Goal: Task Accomplishment & Management: Use online tool/utility

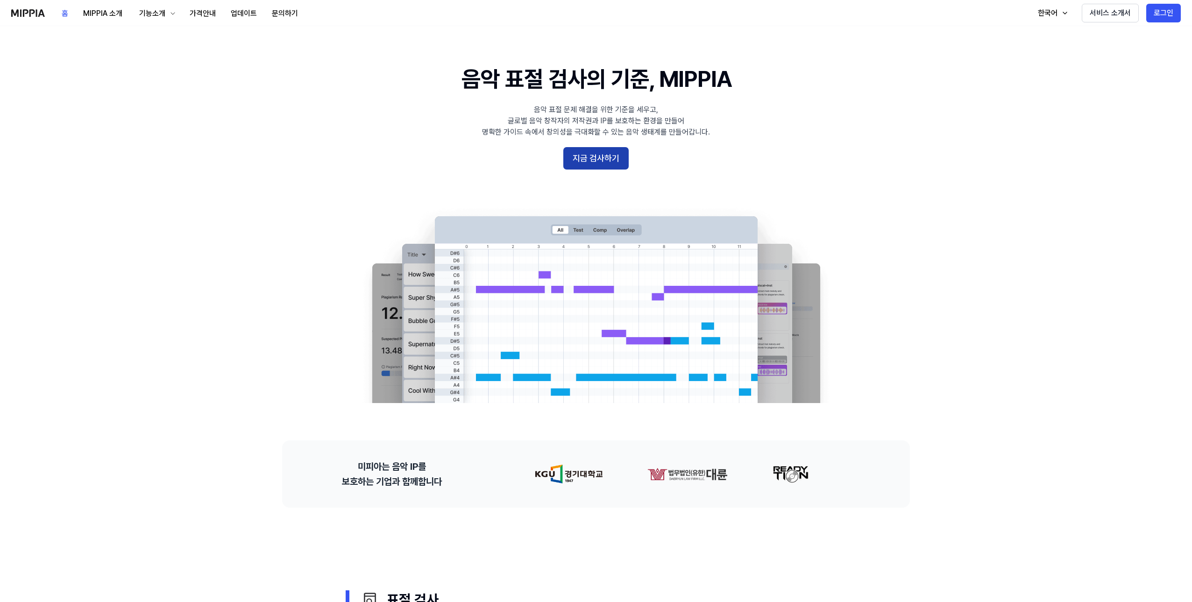
click at [593, 163] on button "지금 검사하기" at bounding box center [595, 158] width 65 height 22
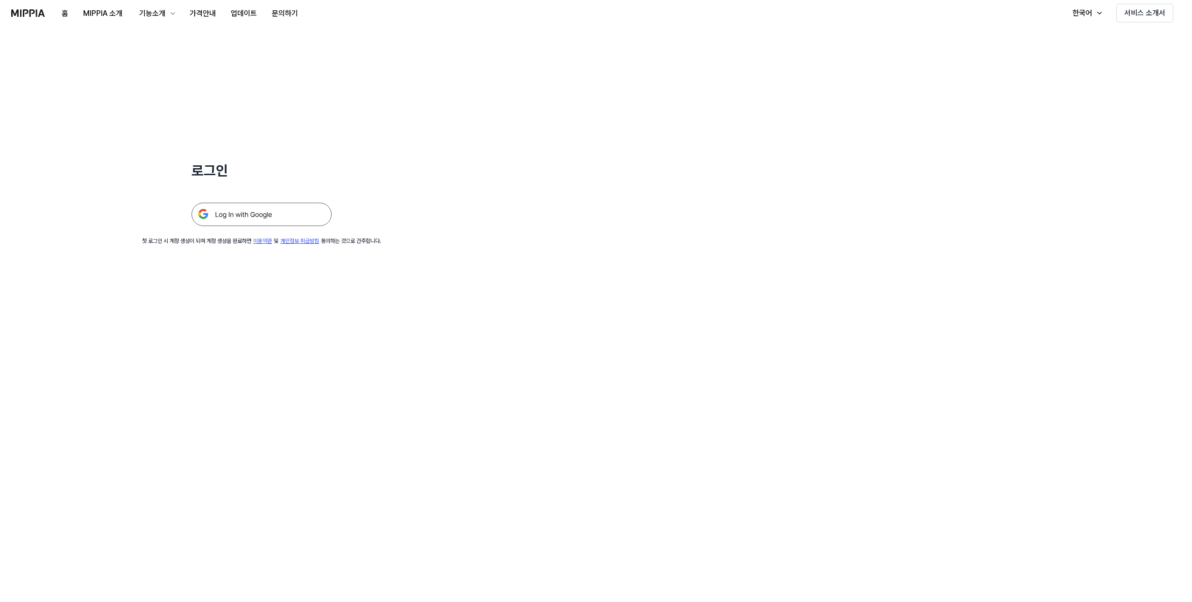
click at [279, 211] on img at bounding box center [261, 214] width 140 height 23
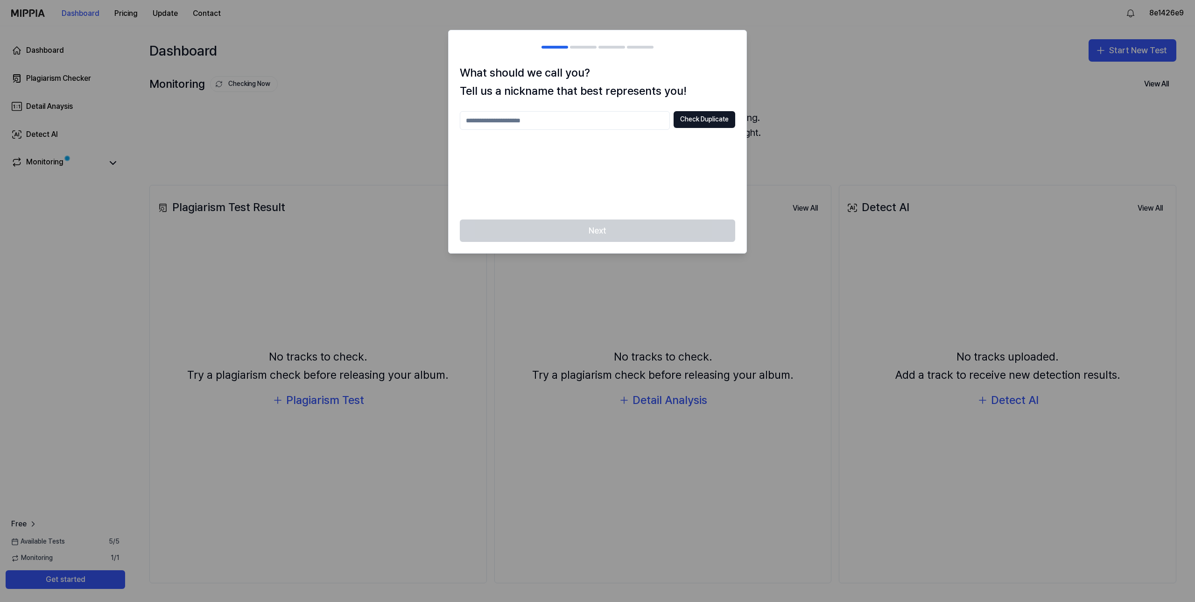
click at [520, 123] on input "text" at bounding box center [565, 120] width 210 height 19
type input "*"
type input "**********"
click at [713, 113] on button "Check Duplicate" at bounding box center [705, 119] width 62 height 17
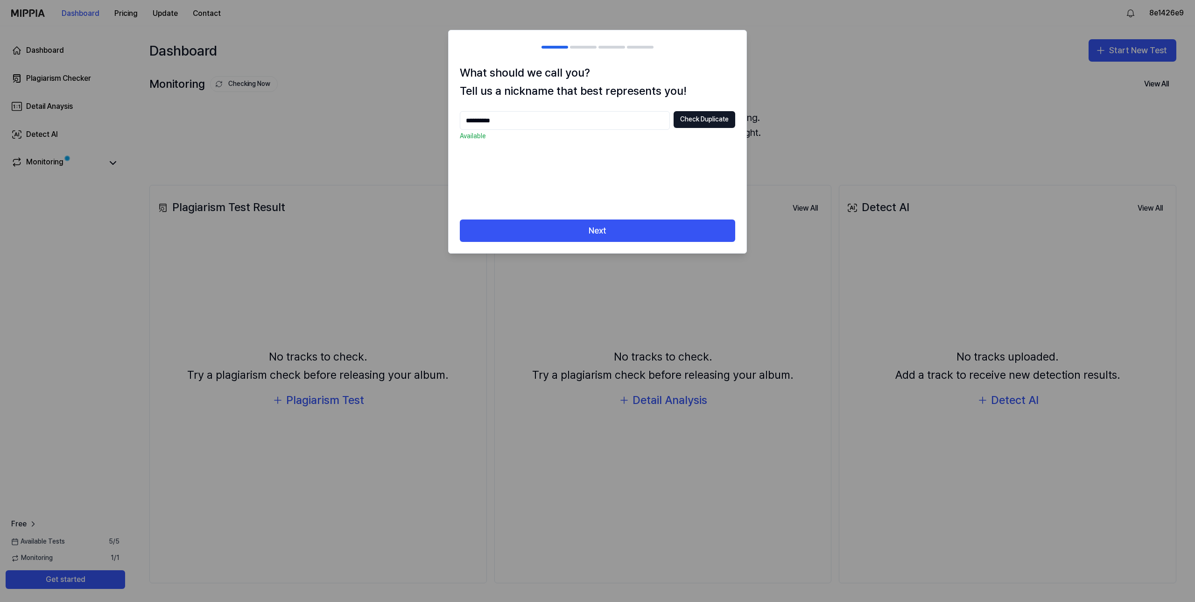
click at [679, 218] on div "**********" at bounding box center [598, 141] width 298 height 155
click at [668, 231] on button "Next" at bounding box center [598, 230] width 276 height 22
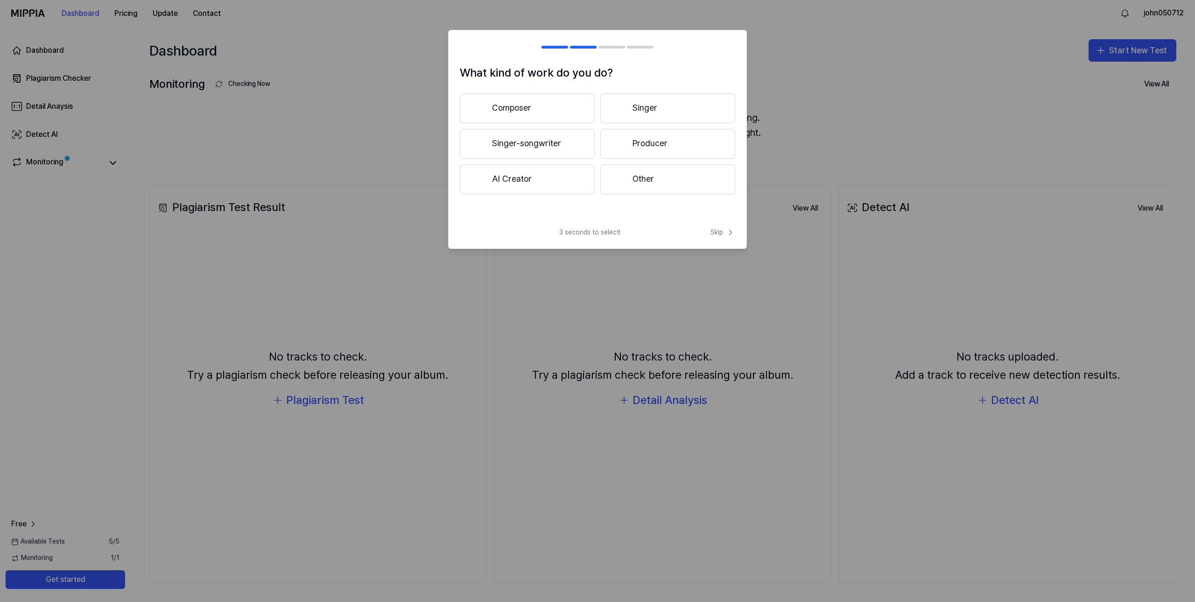
click at [557, 141] on button "Singer-songwriter" at bounding box center [527, 144] width 135 height 30
click at [547, 144] on button "Less than 3 years" at bounding box center [527, 144] width 135 height 31
click at [570, 177] on button "Other" at bounding box center [527, 183] width 134 height 30
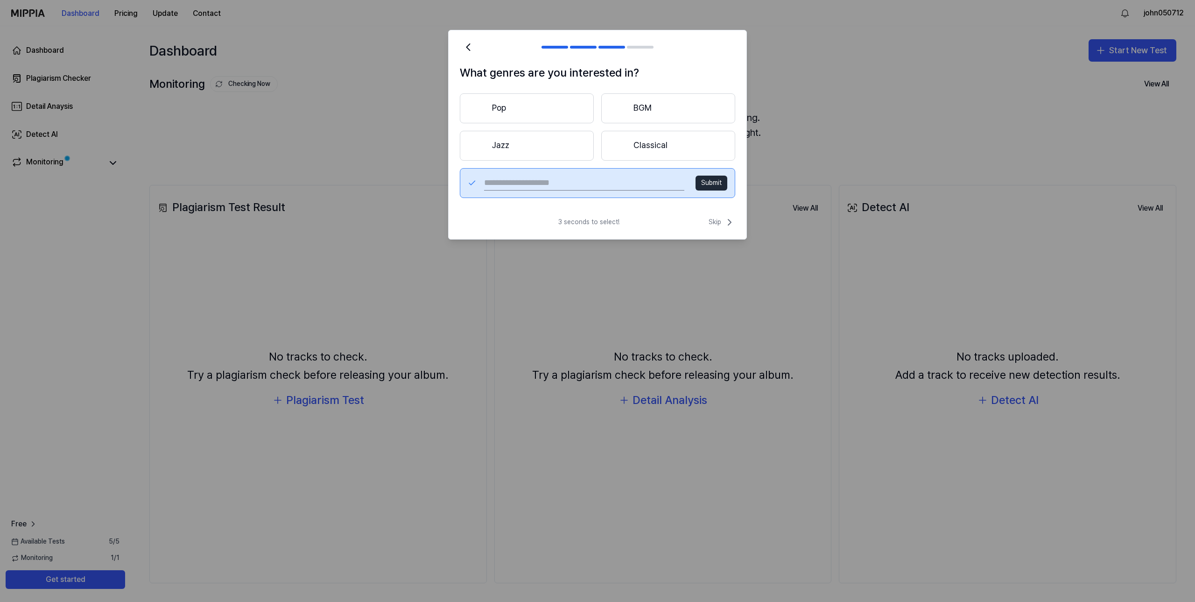
click at [581, 190] on input "text" at bounding box center [584, 183] width 200 height 15
type input "*"
type input "****"
click at [709, 179] on button "Submit" at bounding box center [712, 183] width 32 height 15
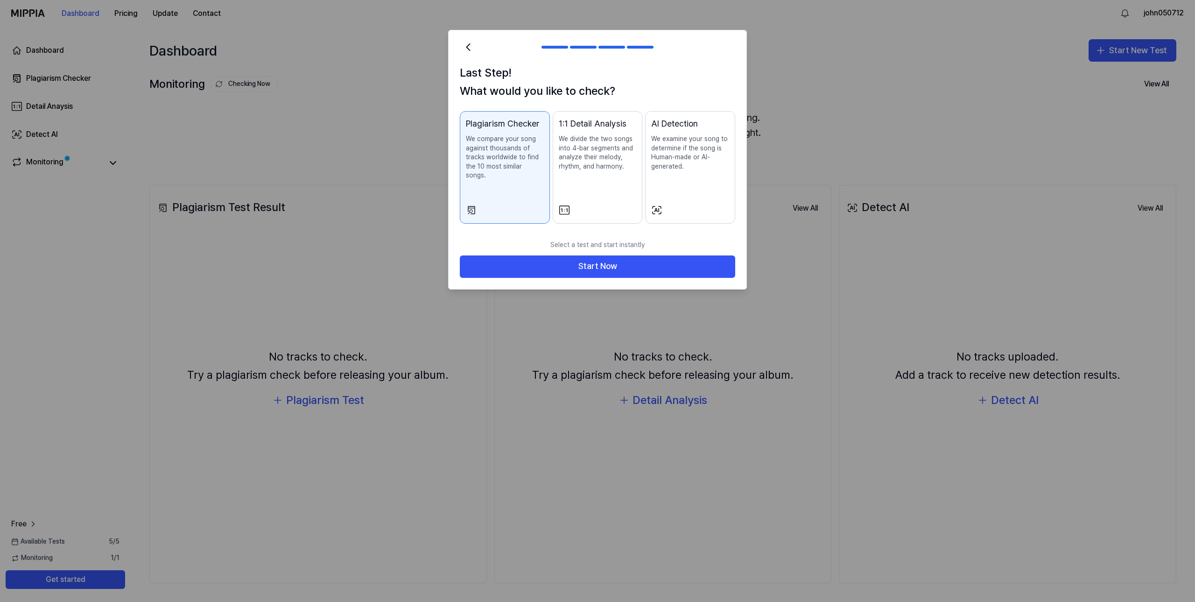
click at [669, 205] on div at bounding box center [690, 210] width 78 height 11
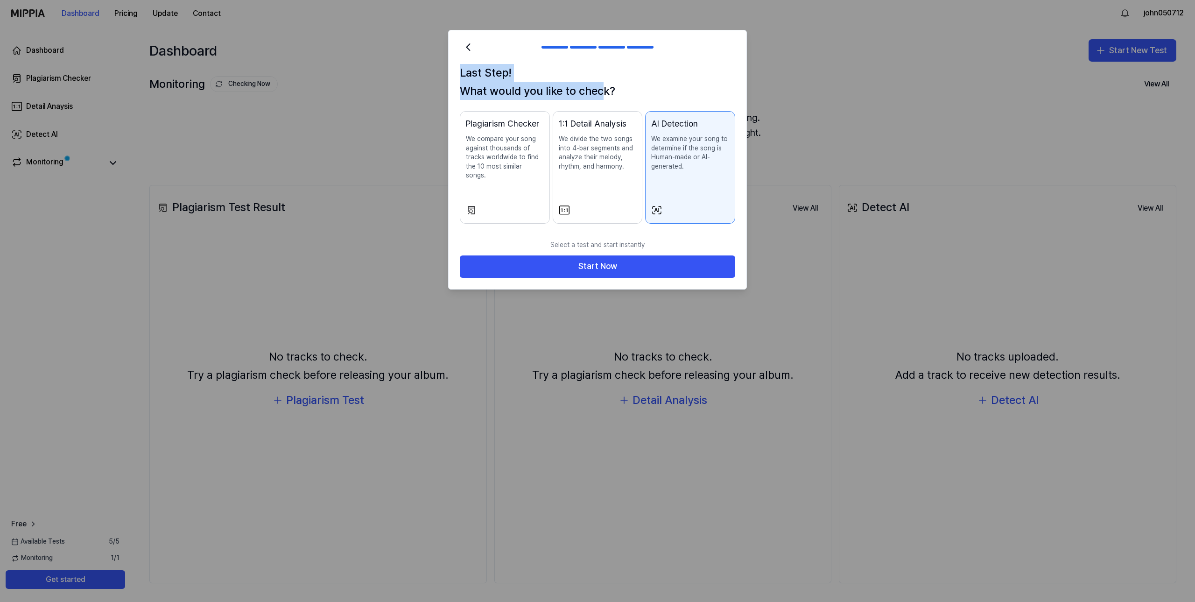
drag, startPoint x: 454, startPoint y: 78, endPoint x: 603, endPoint y: 85, distance: 149.1
click at [603, 85] on div "Last Step! What would you like to check? Plagiarism Checker We compare your son…" at bounding box center [598, 149] width 298 height 171
click at [622, 83] on h1 "Last Step! What would you like to check?" at bounding box center [598, 82] width 276 height 36
click at [491, 136] on p "We compare your song against thousands of tracks worldwide to find the 10 most …" at bounding box center [505, 157] width 78 height 46
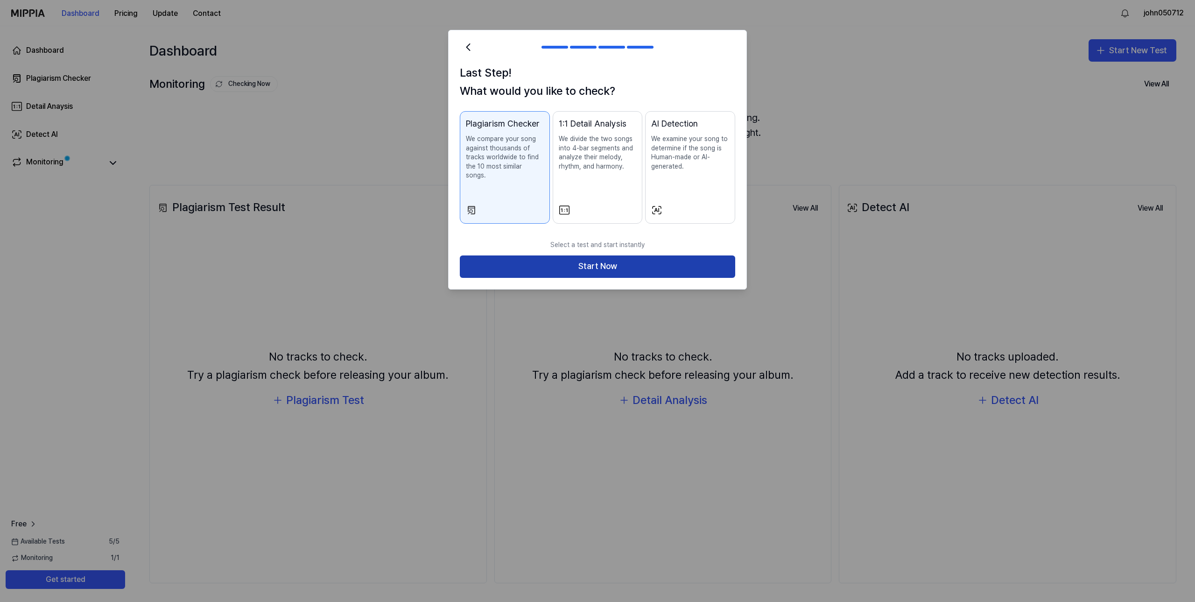
click at [693, 255] on button "Start Now" at bounding box center [598, 266] width 276 height 22
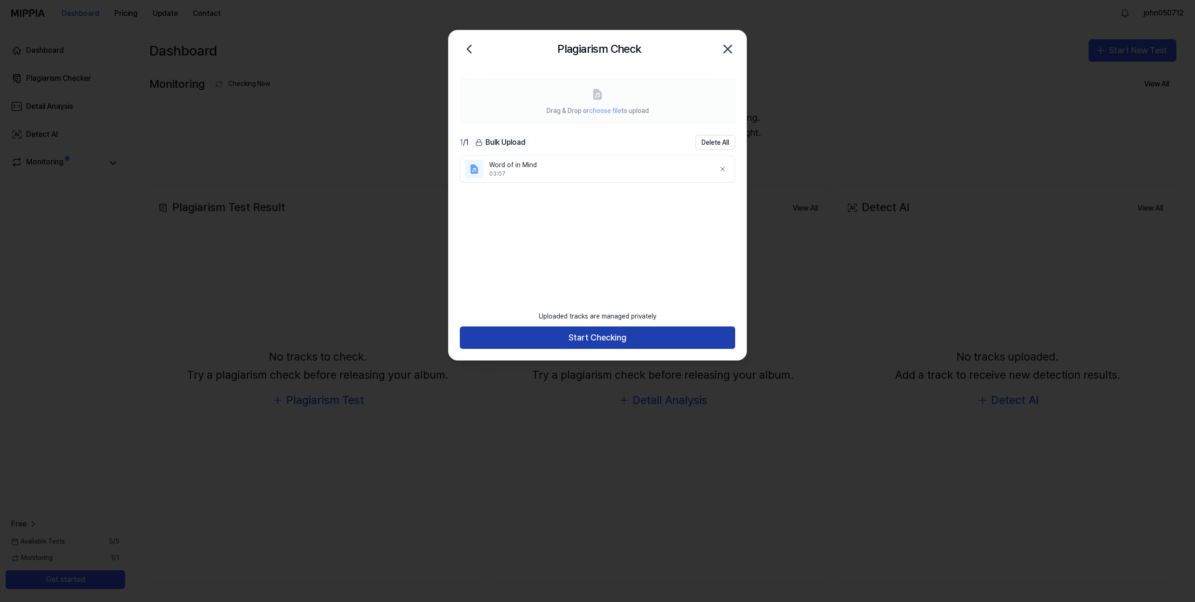
click at [622, 337] on button "Start Checking" at bounding box center [598, 337] width 276 height 22
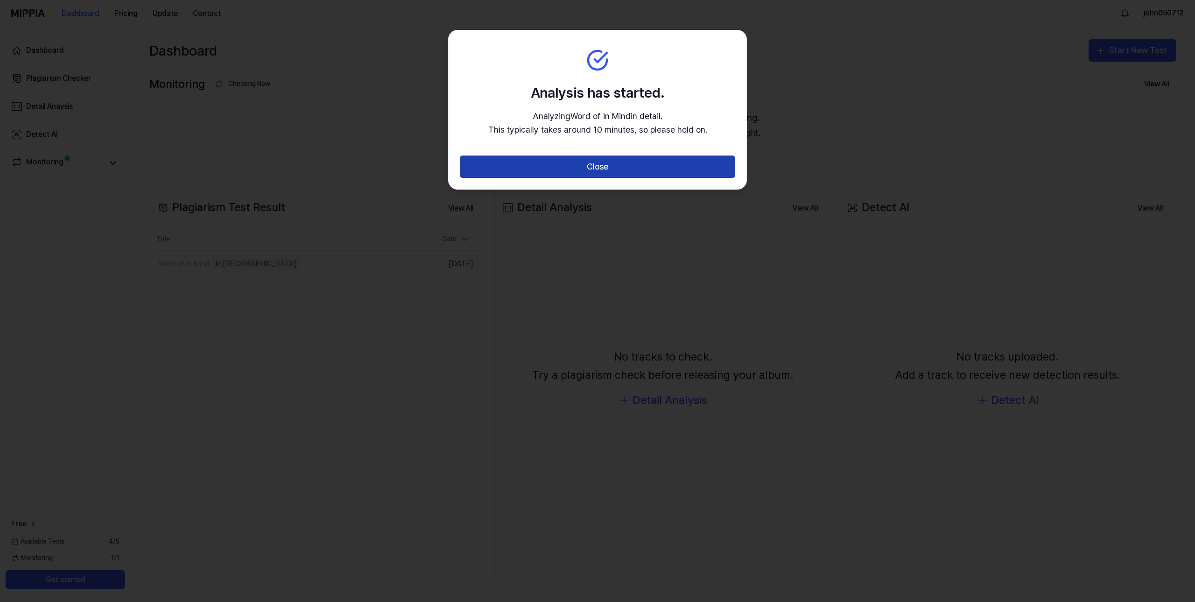
click at [602, 163] on button "Close" at bounding box center [598, 166] width 276 height 22
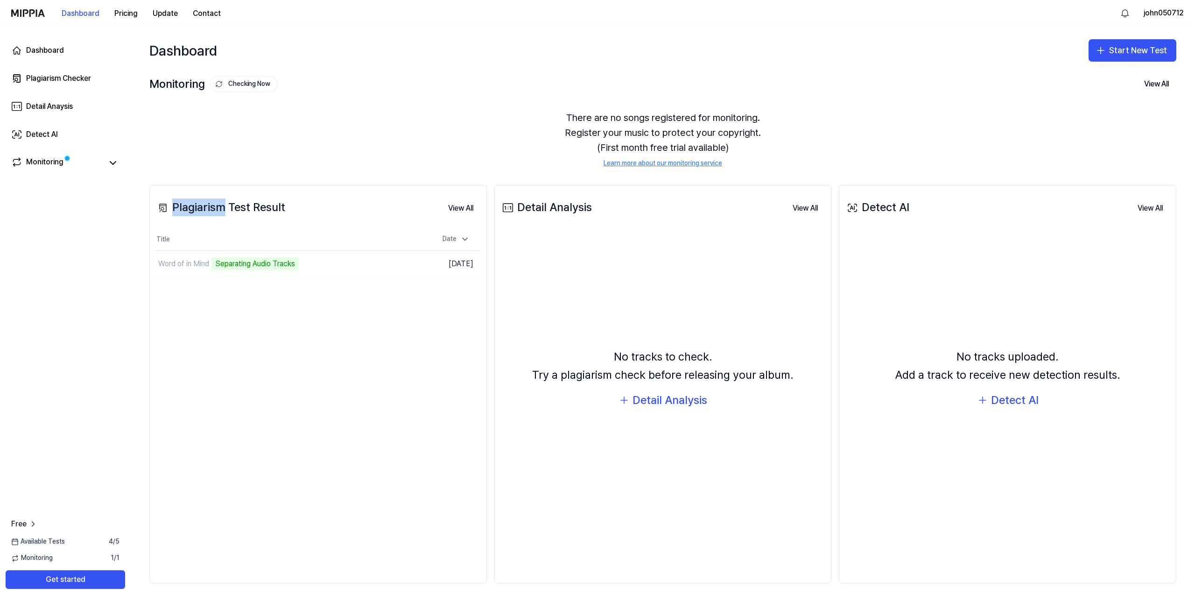
drag, startPoint x: 173, startPoint y: 207, endPoint x: 222, endPoint y: 206, distance: 49.0
click at [222, 206] on div "Plagiarism Test Result" at bounding box center [220, 207] width 130 height 18
click at [206, 205] on div "Plagiarism Test Result" at bounding box center [220, 207] width 130 height 18
click at [109, 159] on icon at bounding box center [112, 162] width 11 height 11
click at [109, 161] on icon at bounding box center [112, 162] width 11 height 11
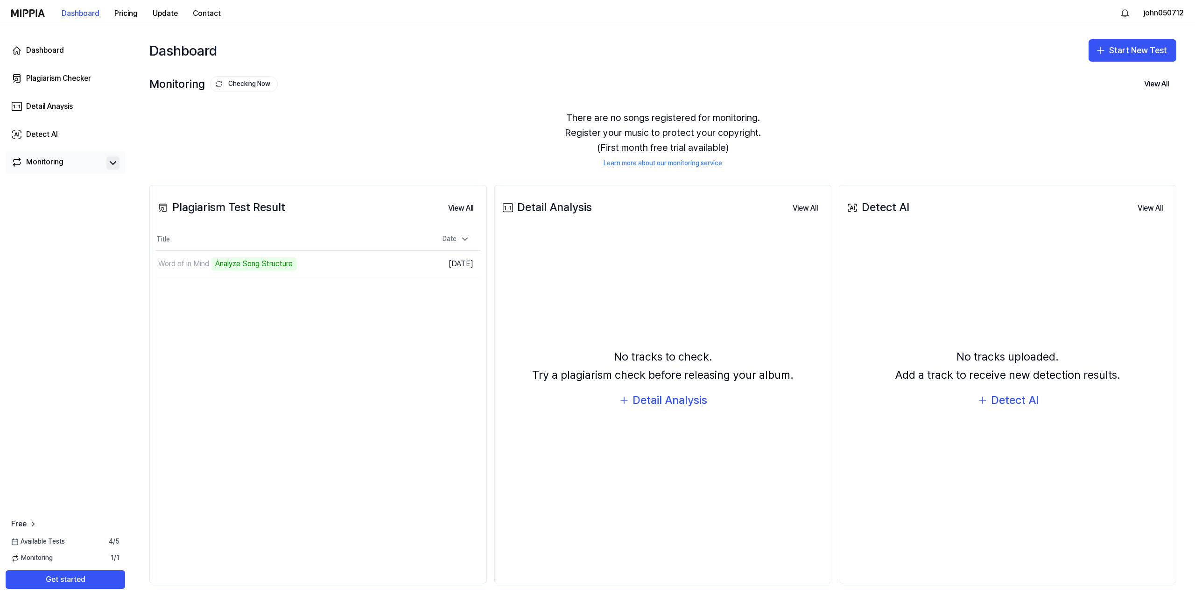
click at [49, 160] on div "Monitoring" at bounding box center [44, 162] width 37 height 13
click at [331, 286] on div "Plagiarism Test Result View All Plagiarism Test Result Title Date Word of in Mi…" at bounding box center [318, 384] width 338 height 398
click at [233, 269] on div "Analyze Music Notes" at bounding box center [250, 263] width 77 height 13
click at [247, 264] on div "Analyze Music Notes" at bounding box center [250, 263] width 77 height 13
click at [283, 283] on div "Plagiarism Test Result View All Plagiarism Test Result Title Date Word of in Mi…" at bounding box center [318, 384] width 338 height 398
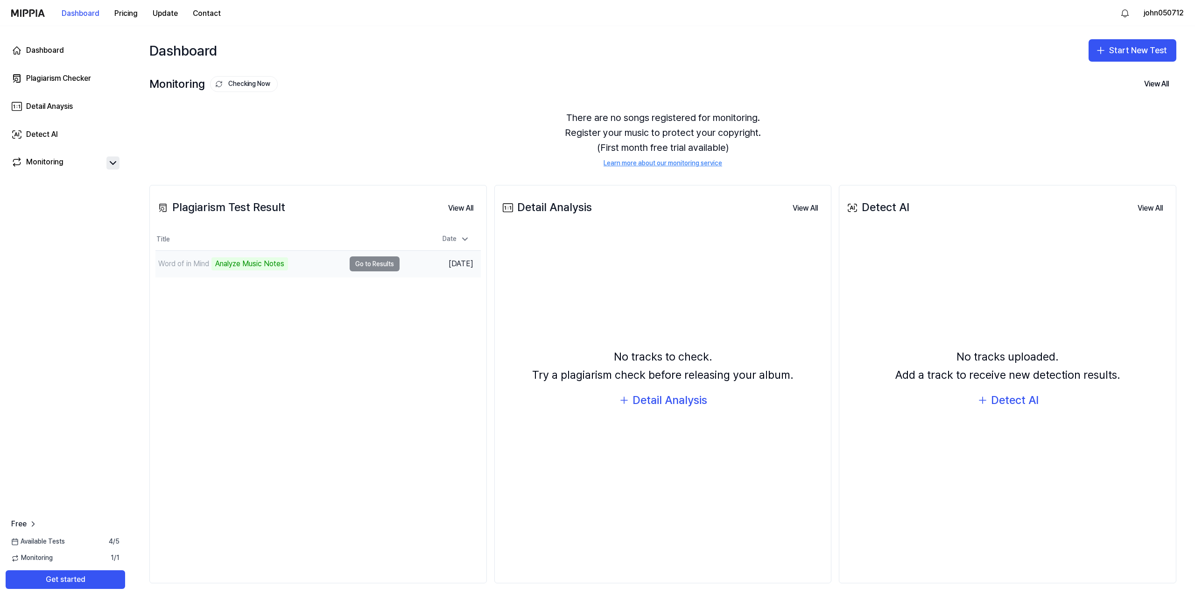
click at [366, 267] on td "Word of in Mind Analyze Music Notes Go to Results" at bounding box center [277, 264] width 244 height 26
click at [383, 263] on td "Word of in Mind Analyze Music Notes Go to Results" at bounding box center [277, 264] width 244 height 26
click at [382, 263] on td "Word of in Mind Analyze Music Notes Go to Results" at bounding box center [277, 264] width 244 height 26
click at [358, 274] on td "Word of in Mind Analyze Music Notes Go to Results" at bounding box center [277, 264] width 244 height 26
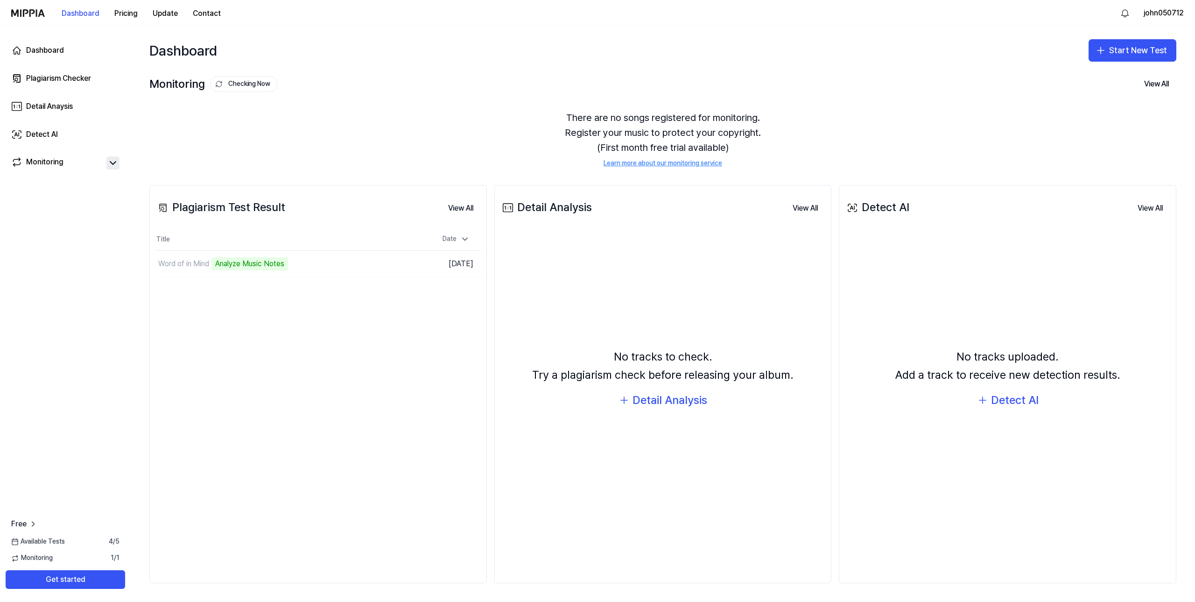
click at [390, 290] on div "Plagiarism Test Result View All Plagiarism Test Result Title Date Word of in Mi…" at bounding box center [318, 384] width 338 height 398
click at [191, 263] on div "Word of in Mind" at bounding box center [183, 263] width 51 height 11
click at [351, 263] on td "Word of in Mind 31% Go to Results" at bounding box center [277, 264] width 244 height 26
click at [355, 263] on td "Word of in Mind 31% Go to Results" at bounding box center [277, 264] width 244 height 26
click at [371, 263] on td "Word of in Mind 32% Go to Results" at bounding box center [277, 264] width 244 height 26
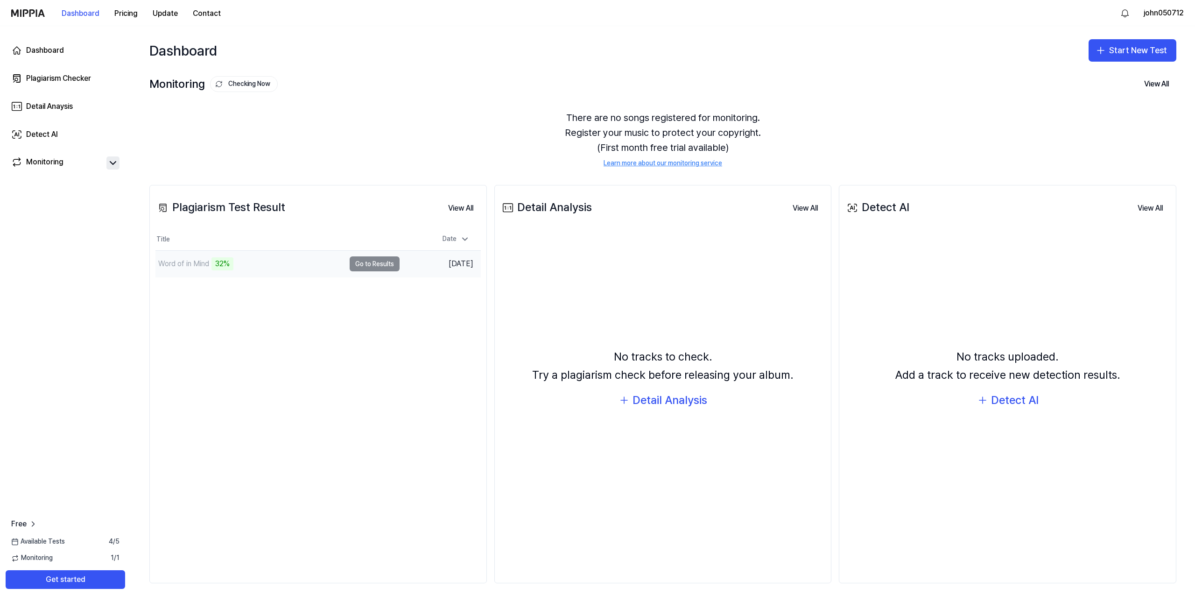
click at [260, 265] on div "Word of in Mind 32%" at bounding box center [250, 264] width 190 height 26
click at [61, 158] on div "Monitoring" at bounding box center [44, 162] width 37 height 13
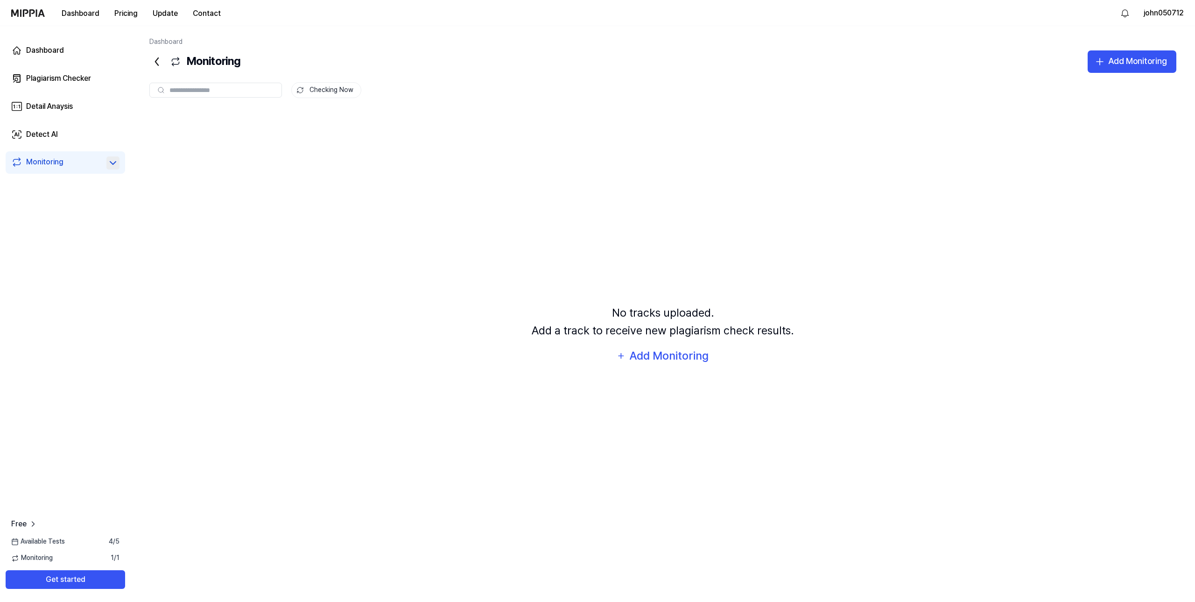
click at [534, 320] on div "No tracks uploaded. Add a track to receive new plagiarism check results." at bounding box center [663, 322] width 262 height 36
click at [64, 80] on div "Plagiarism Checker" at bounding box center [58, 78] width 65 height 11
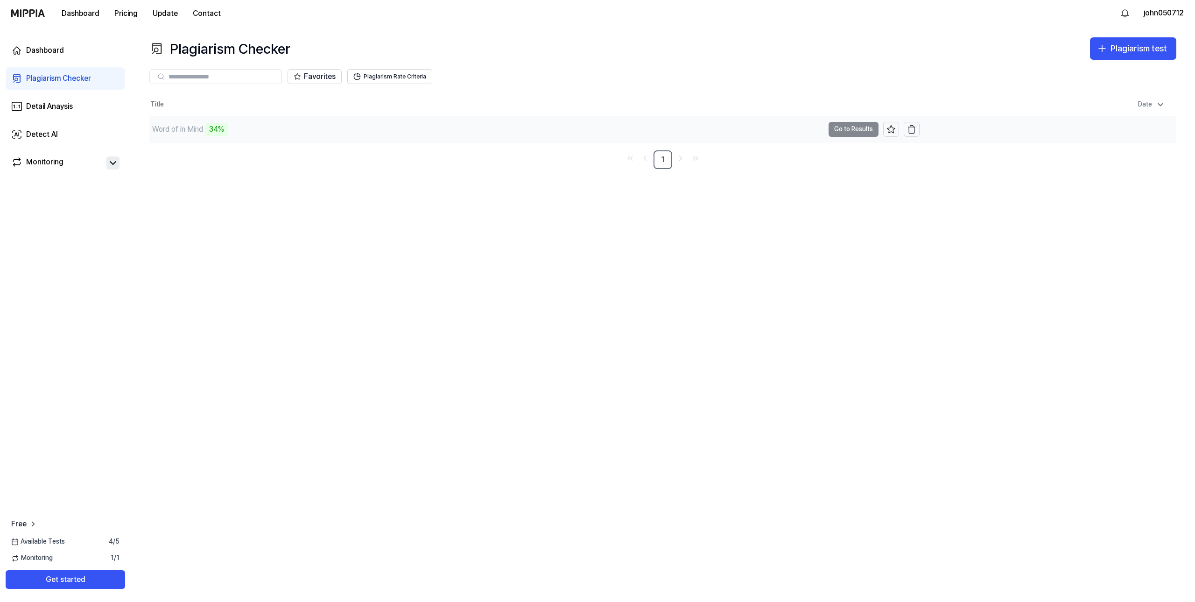
click at [222, 131] on div "34%" at bounding box center [216, 129] width 22 height 13
click at [54, 54] on div "Dashboard" at bounding box center [45, 50] width 38 height 11
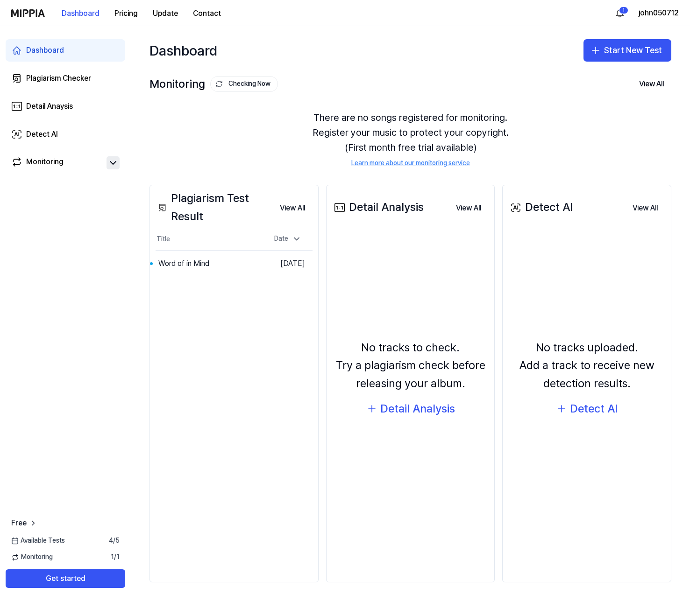
click at [230, 423] on div "Plagiarism Test Result View All Plagiarism Test Result Title Date Word of in Mi…" at bounding box center [233, 384] width 169 height 398
click at [239, 262] on button "Go to Results" at bounding box center [238, 263] width 50 height 15
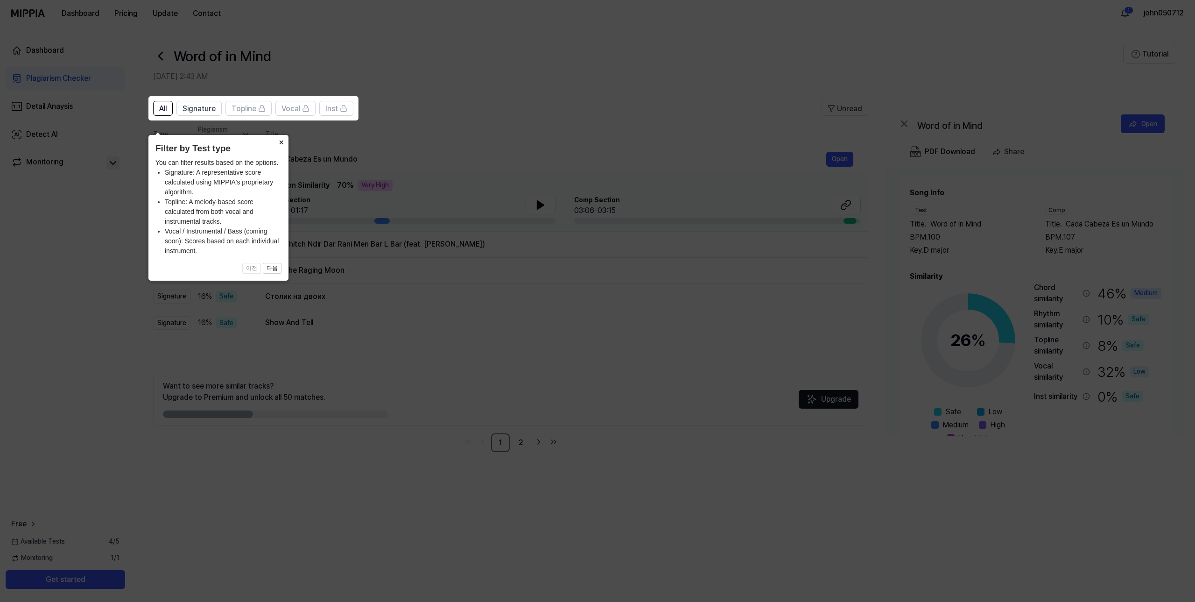
click at [282, 135] on button "×" at bounding box center [281, 141] width 15 height 13
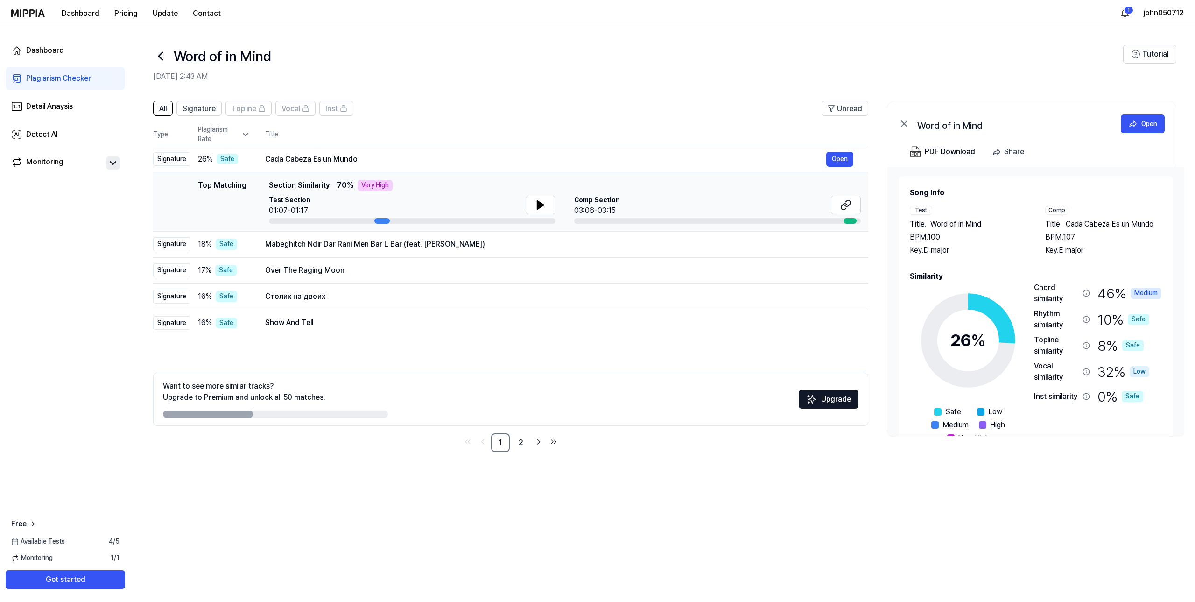
drag, startPoint x: 269, startPoint y: 185, endPoint x: 333, endPoint y: 181, distance: 64.6
click at [333, 181] on div "Top Matching Section Similarity 70 % Very High" at bounding box center [565, 185] width 592 height 11
click at [332, 186] on div "Top Matching Section Similarity 70 % Very High" at bounding box center [565, 185] width 592 height 11
drag, startPoint x: 340, startPoint y: 182, endPoint x: 349, endPoint y: 183, distance: 8.5
click at [349, 183] on span "70 %" at bounding box center [345, 185] width 17 height 11
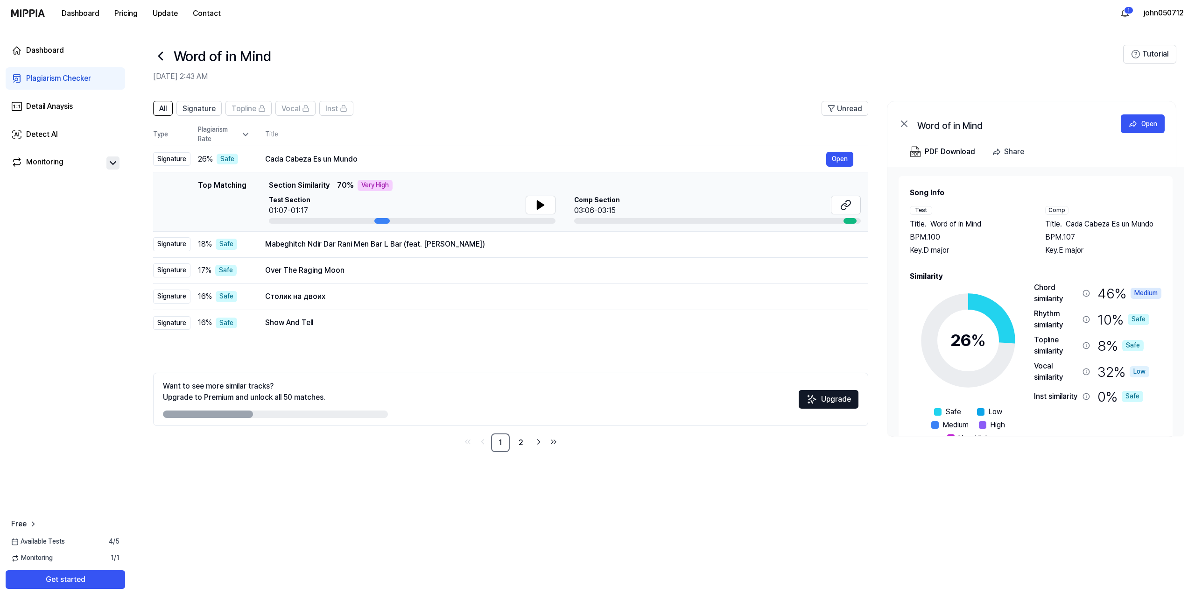
click at [337, 182] on span "70 %" at bounding box center [345, 185] width 17 height 11
click at [547, 205] on button at bounding box center [541, 205] width 30 height 19
drag, startPoint x: 379, startPoint y: 183, endPoint x: 408, endPoint y: 184, distance: 28.5
click at [408, 184] on div "Top Matching Section Similarity 70 % Very High" at bounding box center [565, 185] width 592 height 11
click at [625, 202] on div "Comp Section 03:06-03:15" at bounding box center [717, 206] width 287 height 21
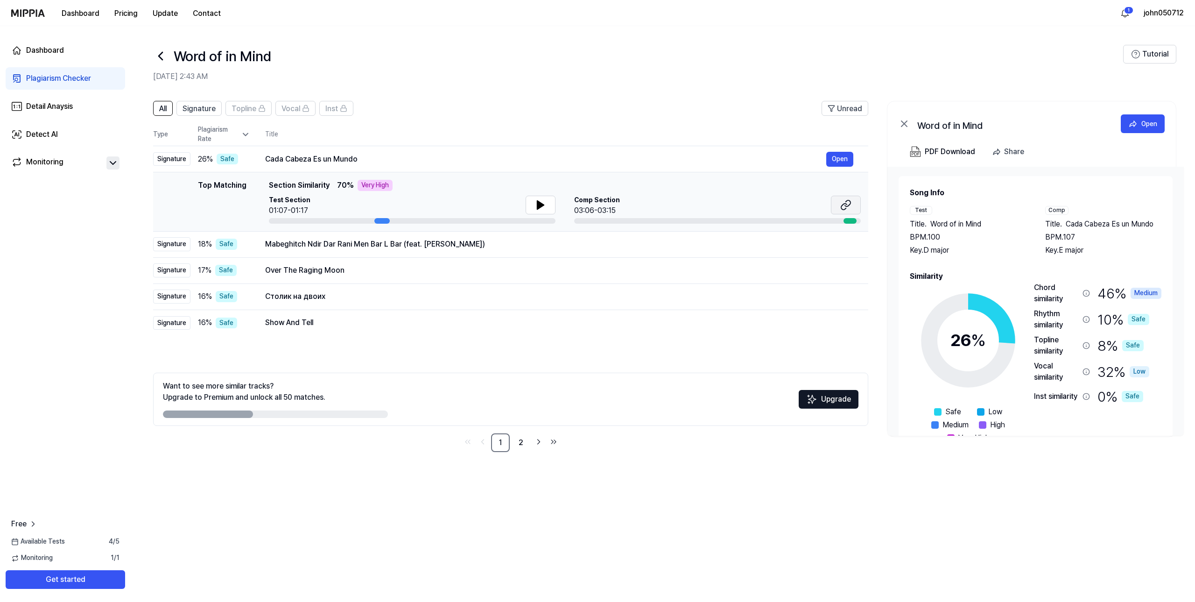
click at [841, 205] on icon at bounding box center [846, 204] width 11 height 11
click at [365, 184] on div "Very High" at bounding box center [375, 185] width 35 height 11
click at [255, 186] on div "Top Matching Top Matching Section Similarity 70 % Very High Test Section 01:07-…" at bounding box center [511, 202] width 700 height 44
click at [242, 190] on div "Top Matching" at bounding box center [222, 202] width 49 height 44
drag, startPoint x: 246, startPoint y: 191, endPoint x: 353, endPoint y: 183, distance: 107.2
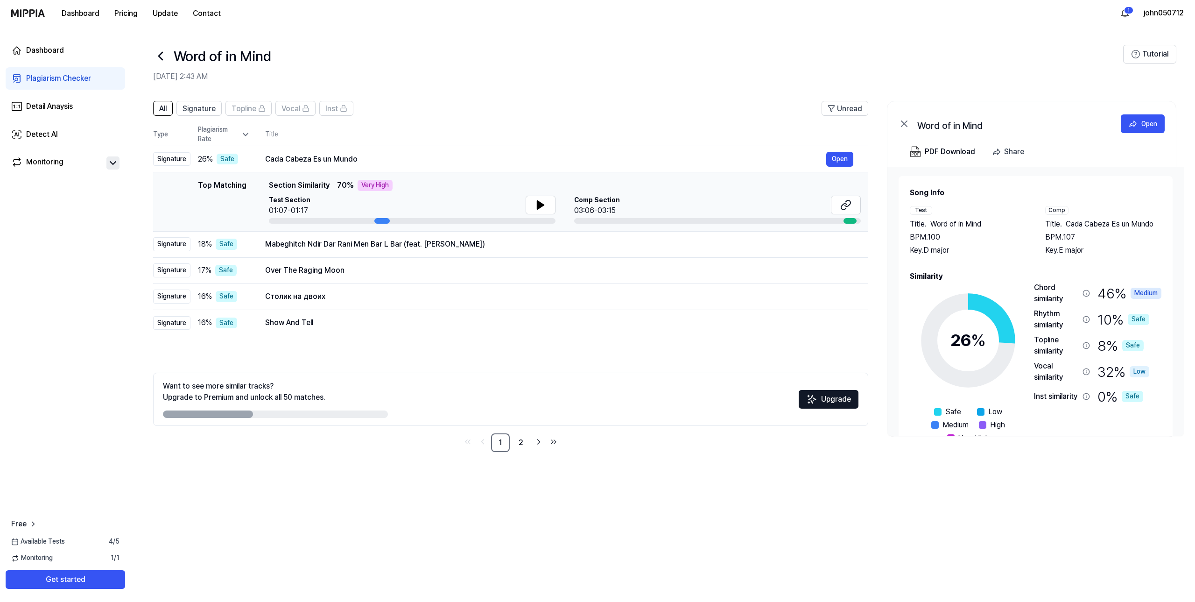
click at [353, 183] on div "Top Matching Top Matching Section Similarity 70 % Very High Test Section 01:07-…" at bounding box center [511, 202] width 700 height 44
drag, startPoint x: 332, startPoint y: 184, endPoint x: 304, endPoint y: 184, distance: 28.0
click at [304, 184] on div "Top Matching Section Similarity 70 % Very High" at bounding box center [565, 185] width 592 height 11
click at [301, 185] on span "Section Similarity" at bounding box center [299, 185] width 61 height 11
click at [307, 161] on div "Cada Cabeza Es un Mundo" at bounding box center [545, 159] width 561 height 11
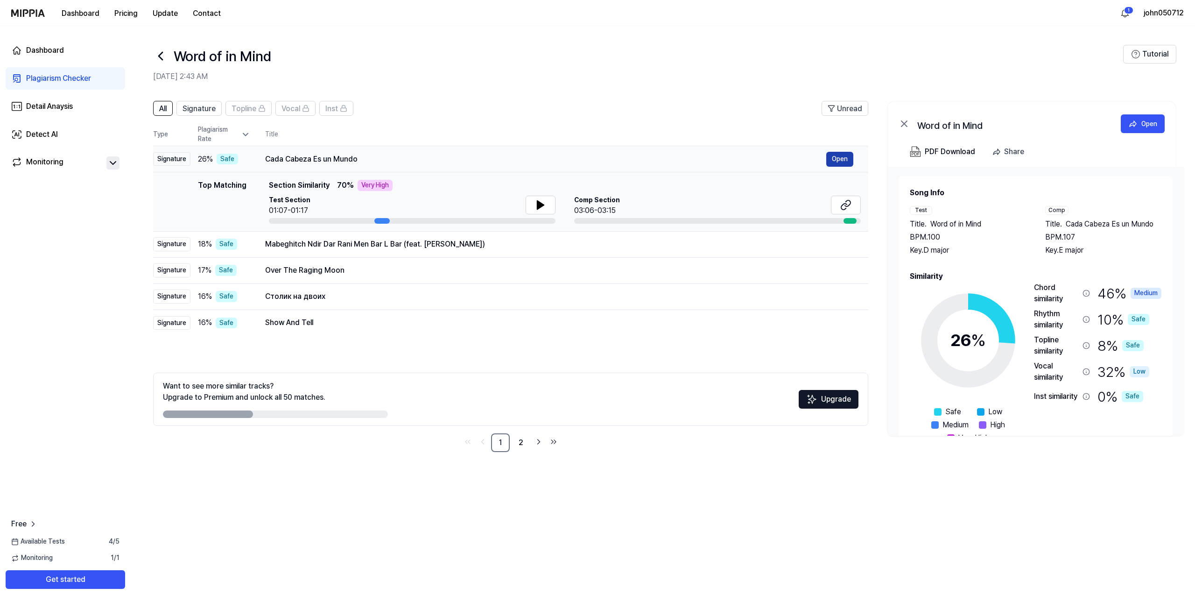
click at [840, 159] on button "Open" at bounding box center [840, 159] width 27 height 15
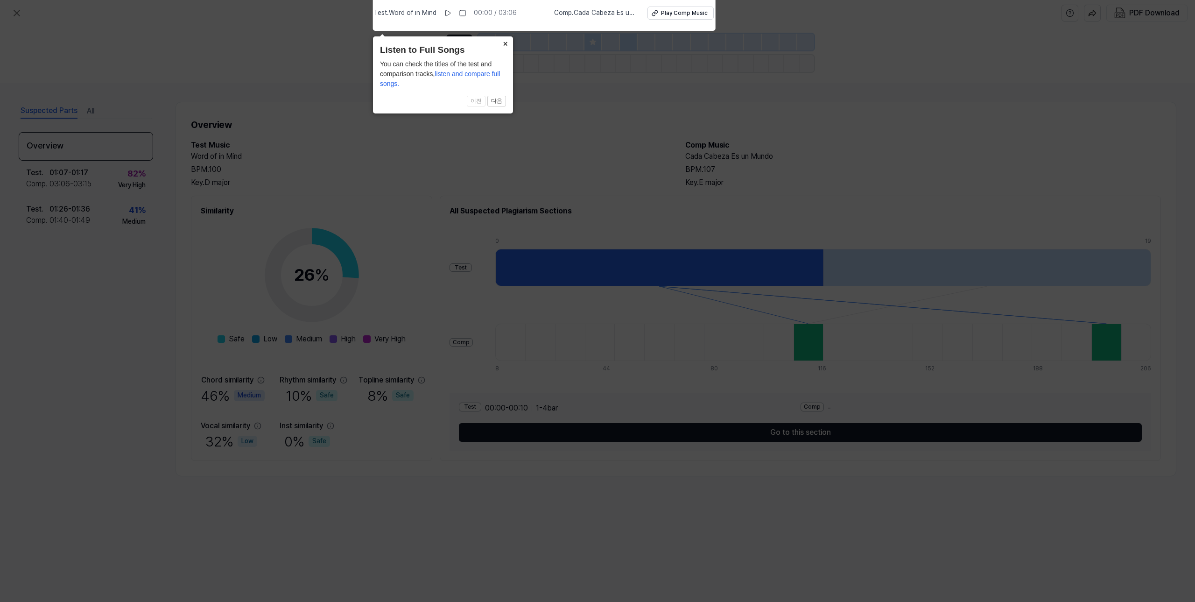
click at [504, 44] on button "×" at bounding box center [505, 42] width 15 height 13
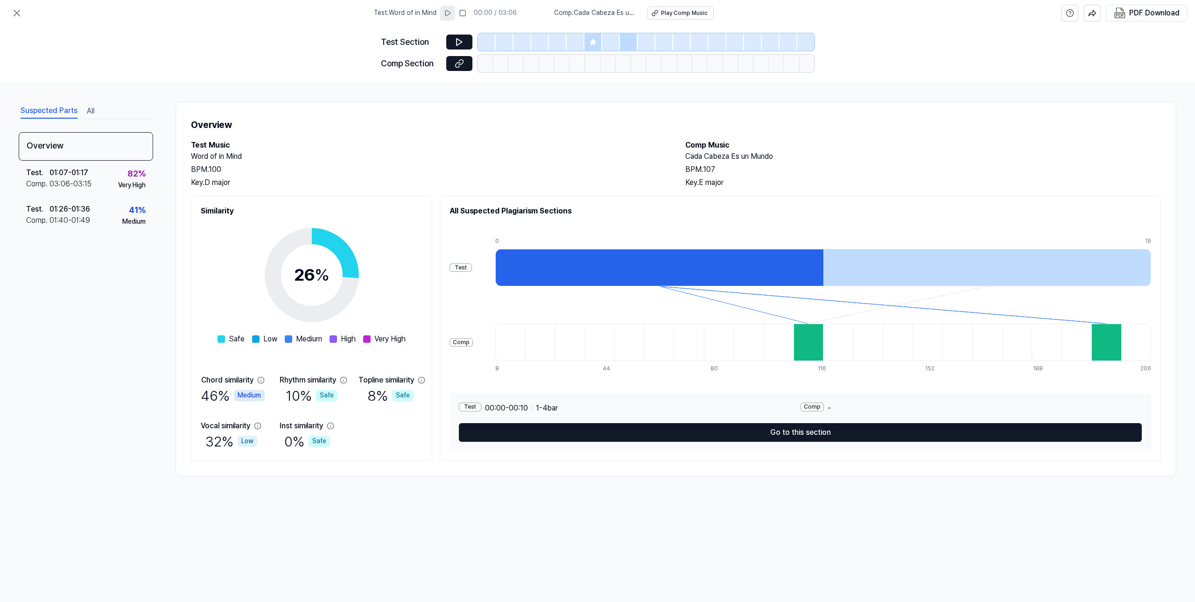
click at [447, 12] on icon at bounding box center [447, 12] width 7 height 7
click at [509, 39] on div at bounding box center [505, 42] width 18 height 17
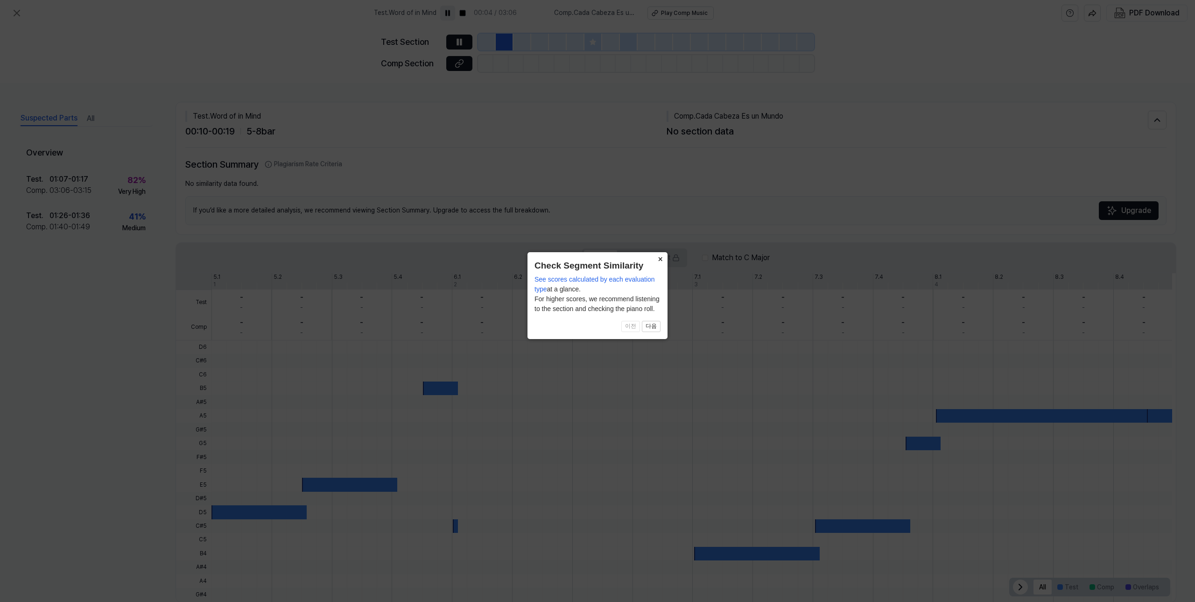
click at [658, 258] on button "×" at bounding box center [660, 258] width 15 height 13
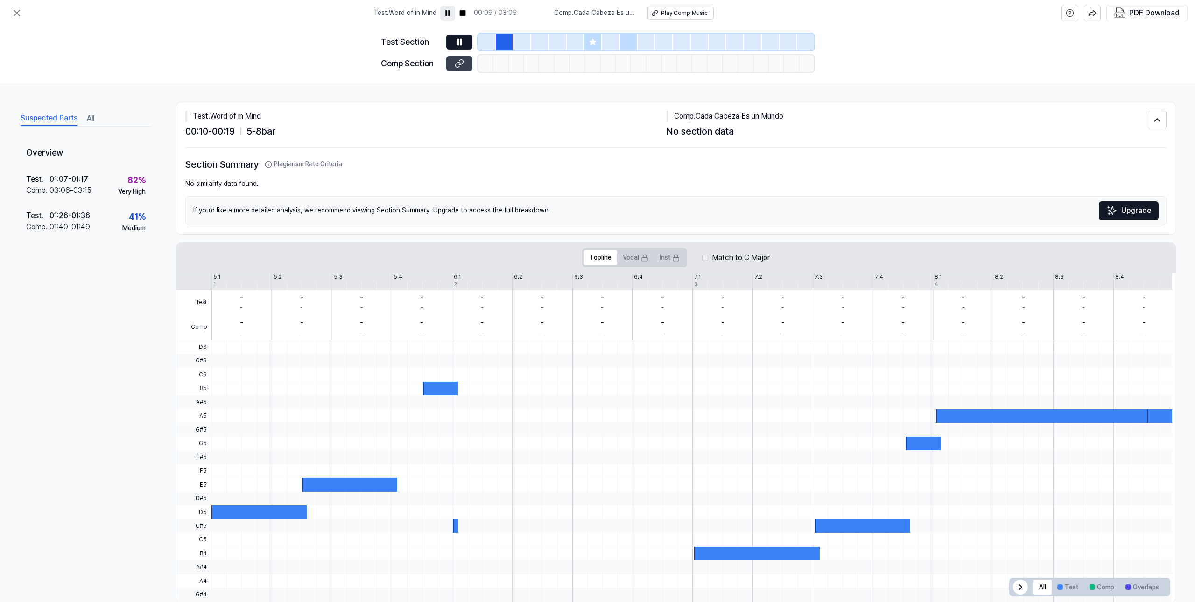
click at [463, 62] on icon at bounding box center [459, 63] width 9 height 9
click at [104, 259] on div "Overview Test . 01:07 - 01:17 Comp . 03:06 - 03:15 82 % Very High Test . 01:26 …" at bounding box center [86, 346] width 134 height 412
click at [112, 192] on div "Test . 01:07 - 01:17 Comp . 03:06 - 03:15 82 % Very High" at bounding box center [86, 185] width 134 height 36
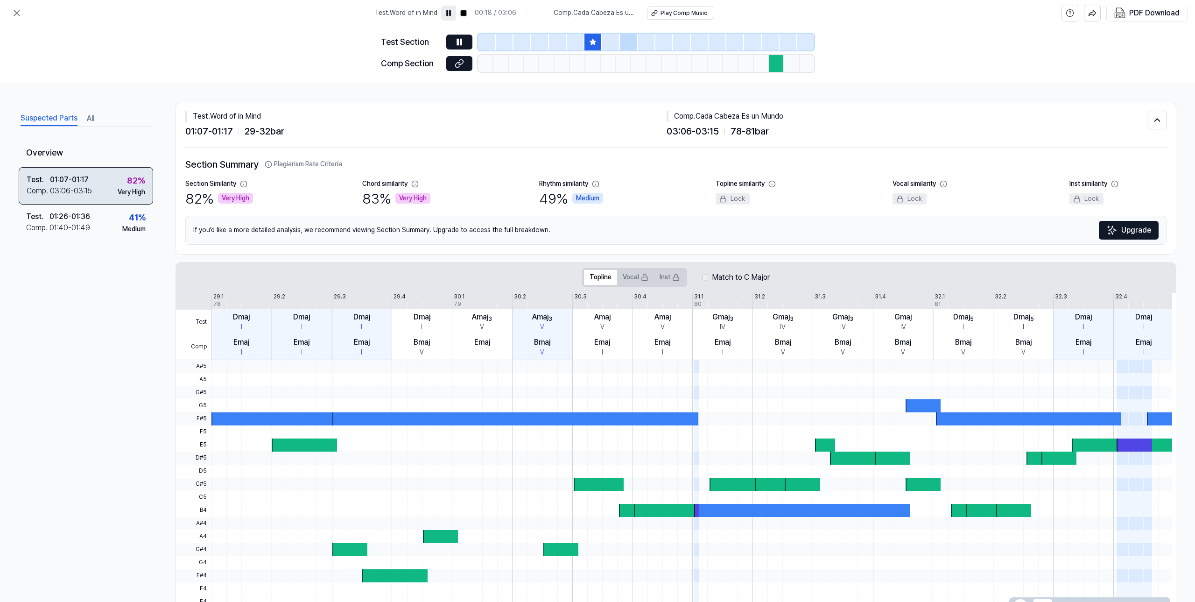
click at [107, 186] on div "Test . 01:07 - 01:17 Comp . 03:06 - 03:15 82 % Very High" at bounding box center [86, 185] width 134 height 37
drag, startPoint x: 692, startPoint y: 118, endPoint x: 830, endPoint y: 116, distance: 138.7
click at [830, 116] on div "Comp . Cada Cabeza Es un Mundo" at bounding box center [907, 116] width 481 height 11
click at [837, 101] on div "Suspected Parts All Overview Test . 01:07 - 01:17 Comp . 03:06 - 03:15 82 % Ver…" at bounding box center [597, 342] width 1195 height 519
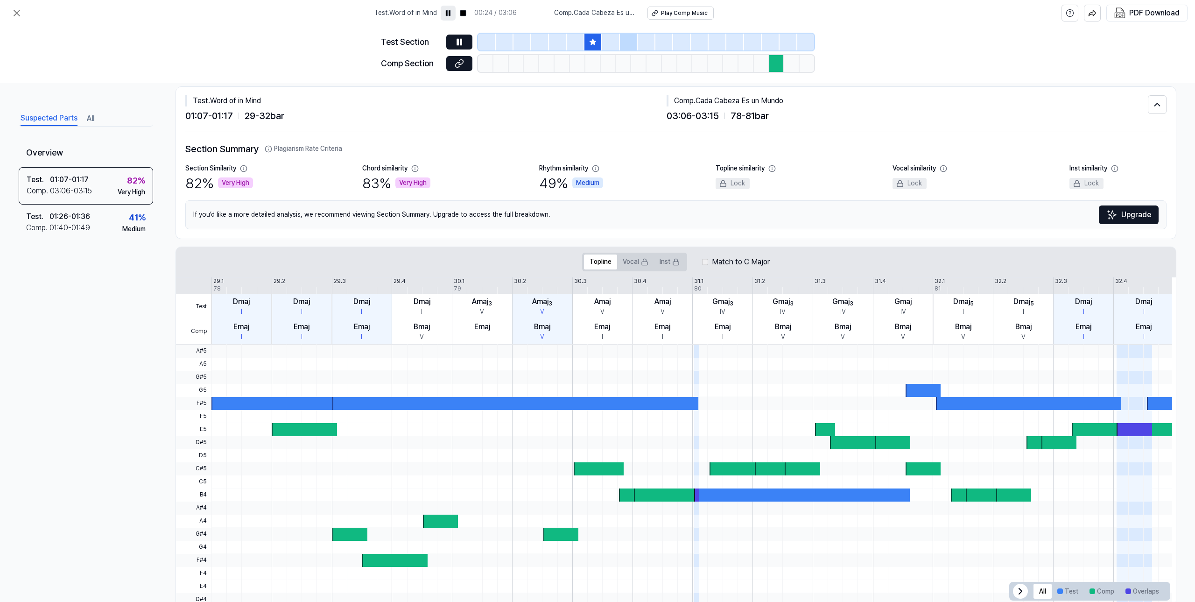
scroll to position [39, 0]
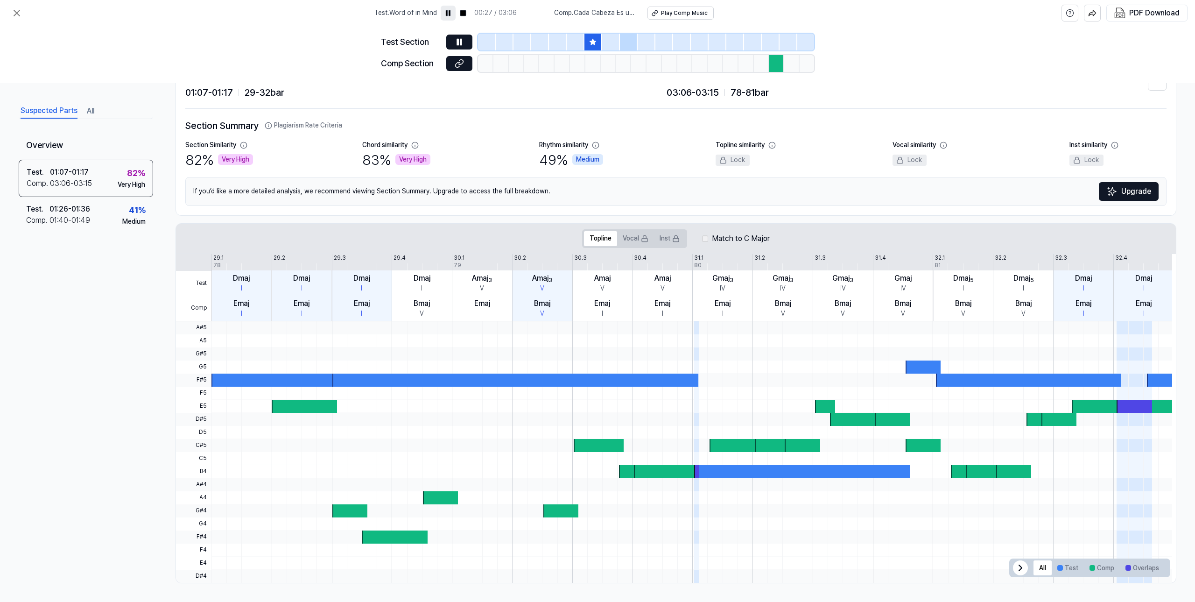
drag, startPoint x: 684, startPoint y: 381, endPoint x: 564, endPoint y: 356, distance: 122.6
click at [564, 356] on div at bounding box center [692, 451] width 961 height 261
drag, startPoint x: 669, startPoint y: 380, endPoint x: 655, endPoint y: 377, distance: 14.7
click at [655, 377] on div at bounding box center [515, 380] width 367 height 13
drag, startPoint x: 734, startPoint y: 405, endPoint x: 706, endPoint y: 407, distance: 27.6
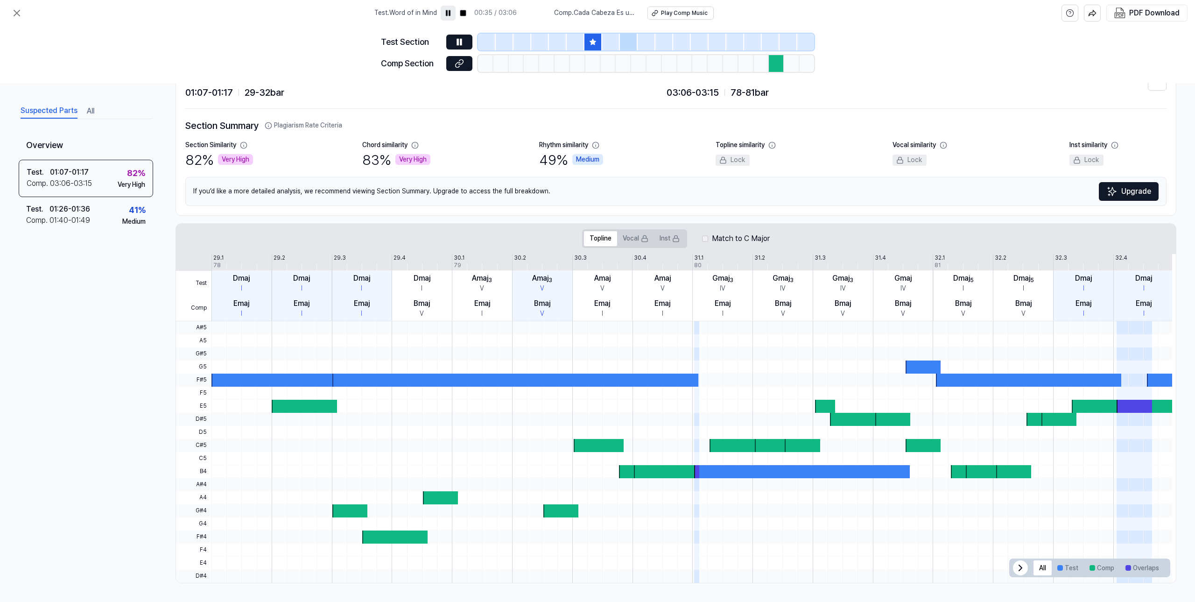
click at [710, 402] on div at bounding box center [692, 406] width 961 height 13
click at [702, 474] on div at bounding box center [802, 471] width 216 height 13
click at [642, 163] on div "Section Similarity 82 % Very High Chord similarity 83 % Very High Rhythm simila…" at bounding box center [676, 155] width 982 height 29
click at [598, 45] on div at bounding box center [594, 42] width 18 height 17
click at [636, 127] on h2 "Section Summary Plagiarism Rate Criteria" at bounding box center [676, 125] width 982 height 15
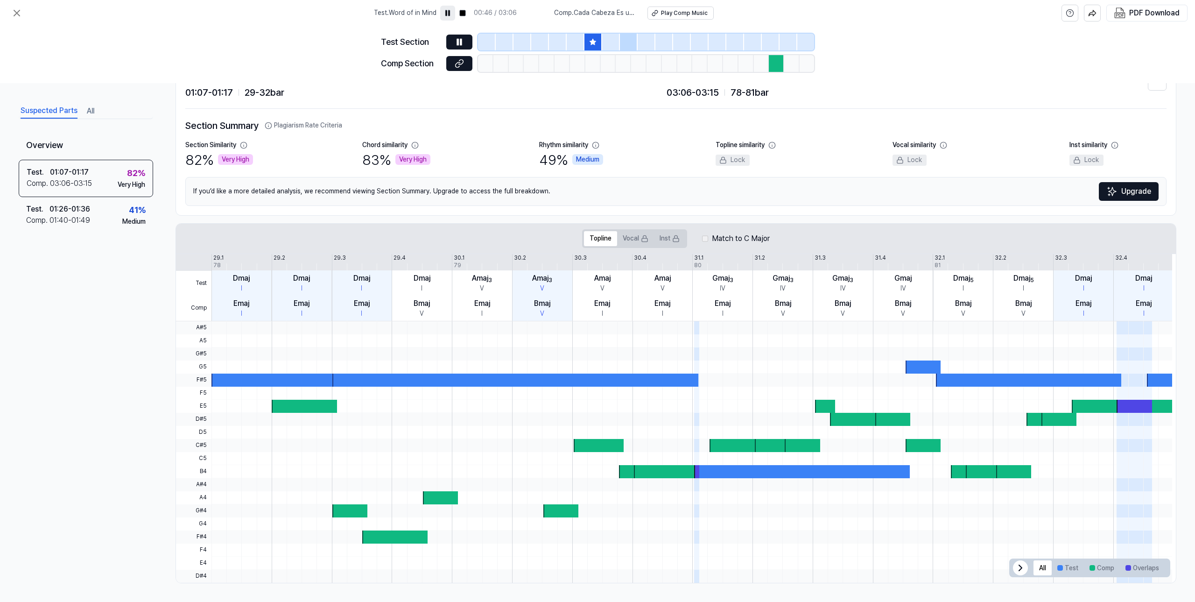
click at [592, 42] on icon at bounding box center [593, 42] width 6 height 6
click at [577, 43] on div at bounding box center [576, 42] width 18 height 17
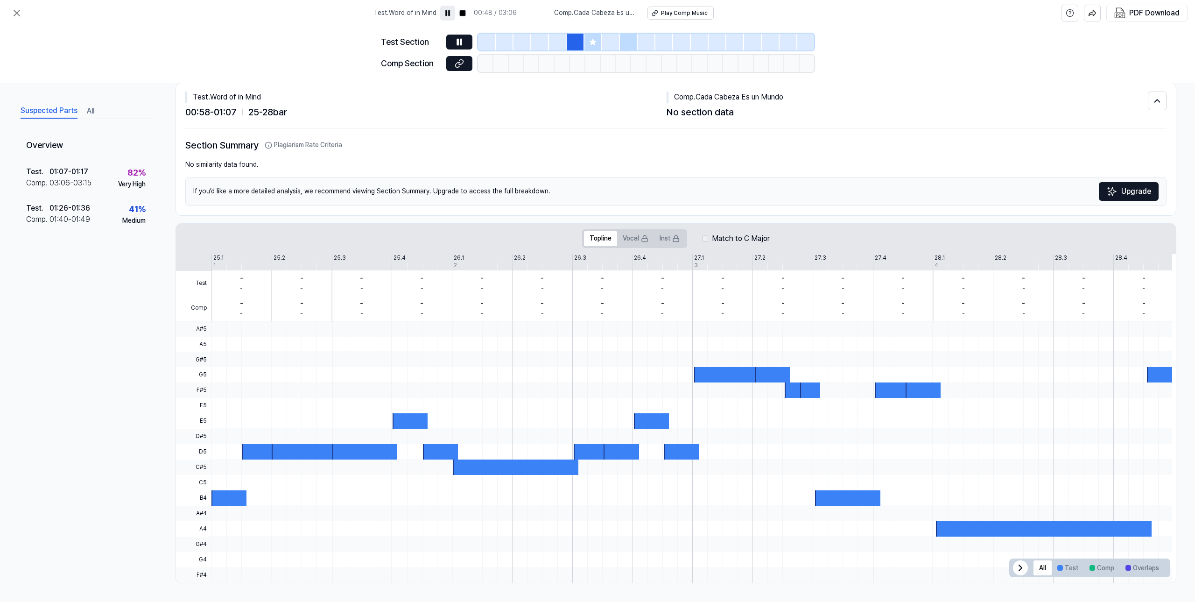
click at [596, 43] on icon at bounding box center [592, 41] width 7 height 7
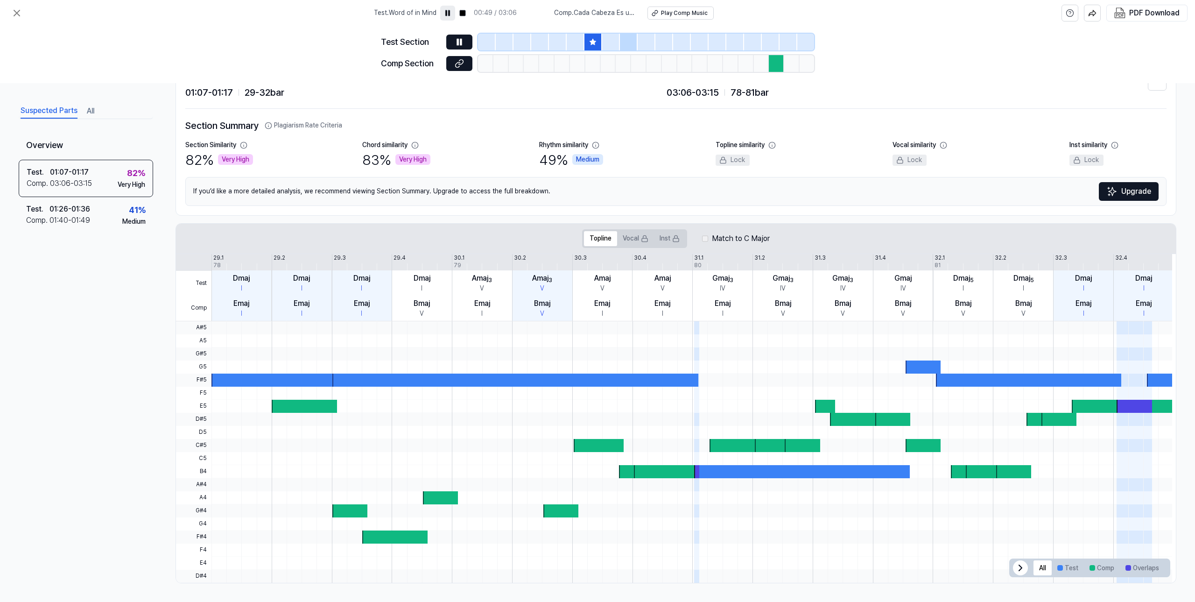
click at [568, 45] on div at bounding box center [576, 42] width 18 height 17
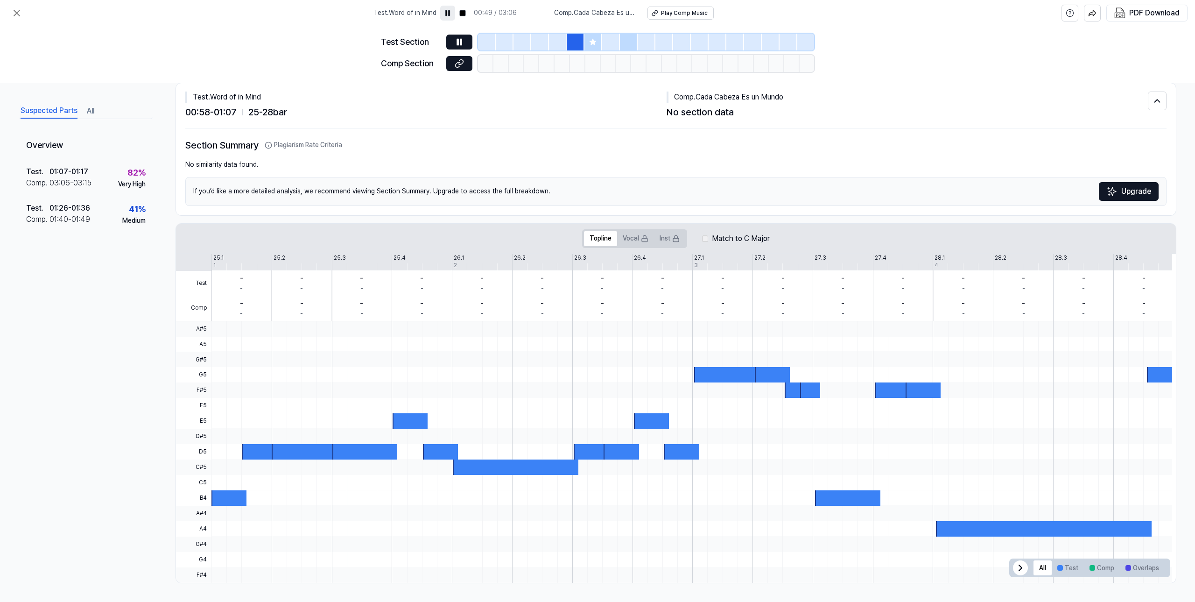
click at [537, 43] on div at bounding box center [540, 42] width 18 height 17
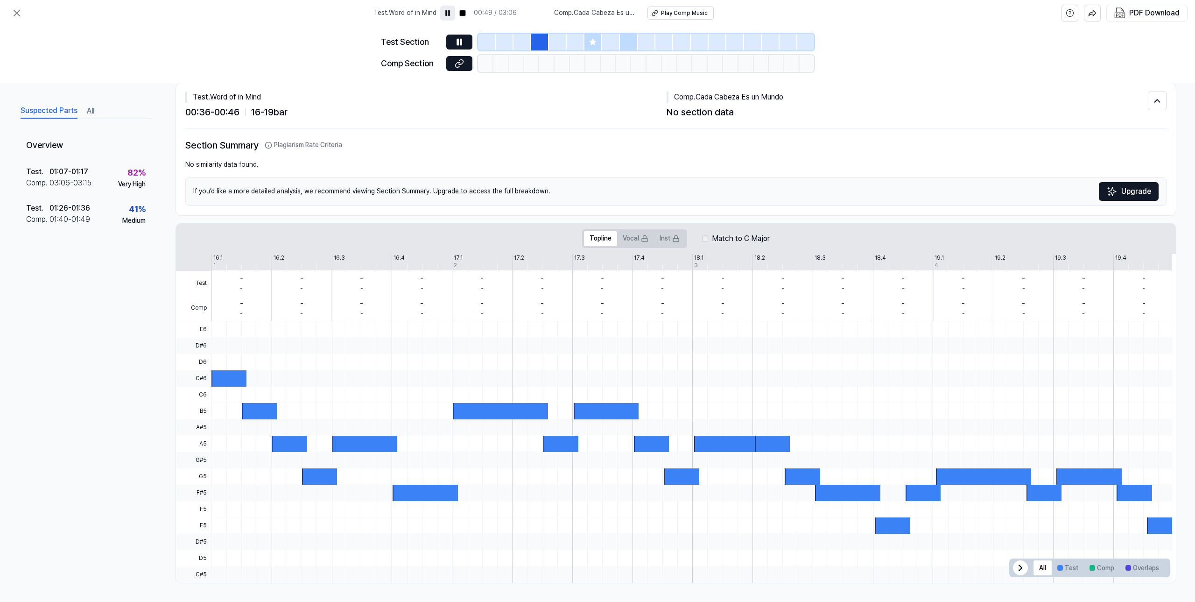
click at [514, 43] on div at bounding box center [523, 42] width 18 height 17
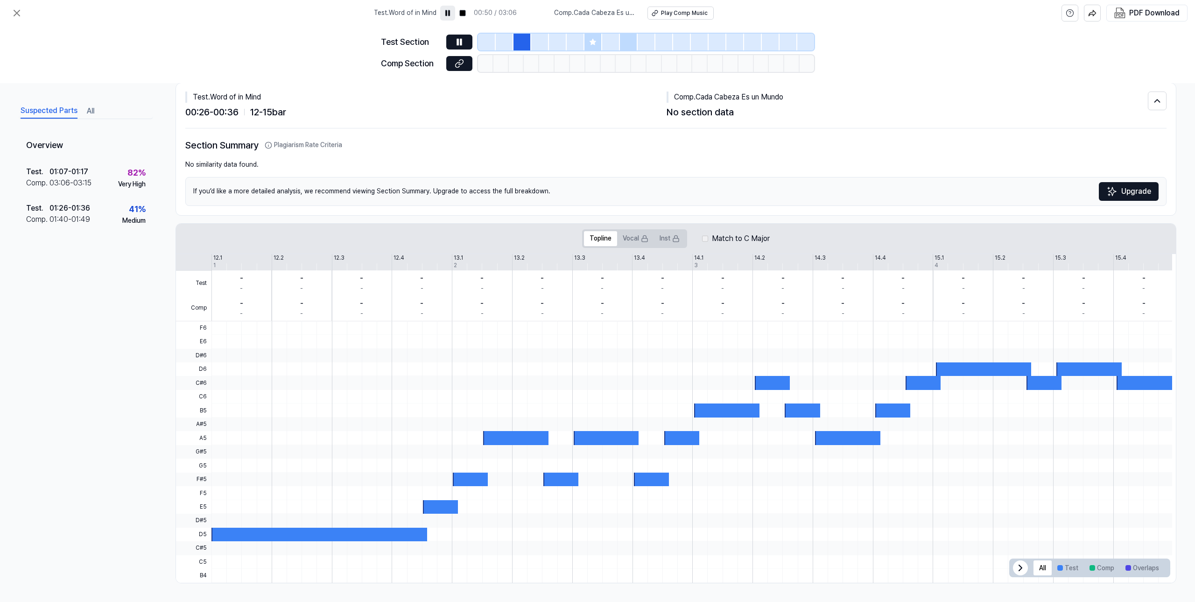
click at [498, 45] on div at bounding box center [505, 42] width 18 height 17
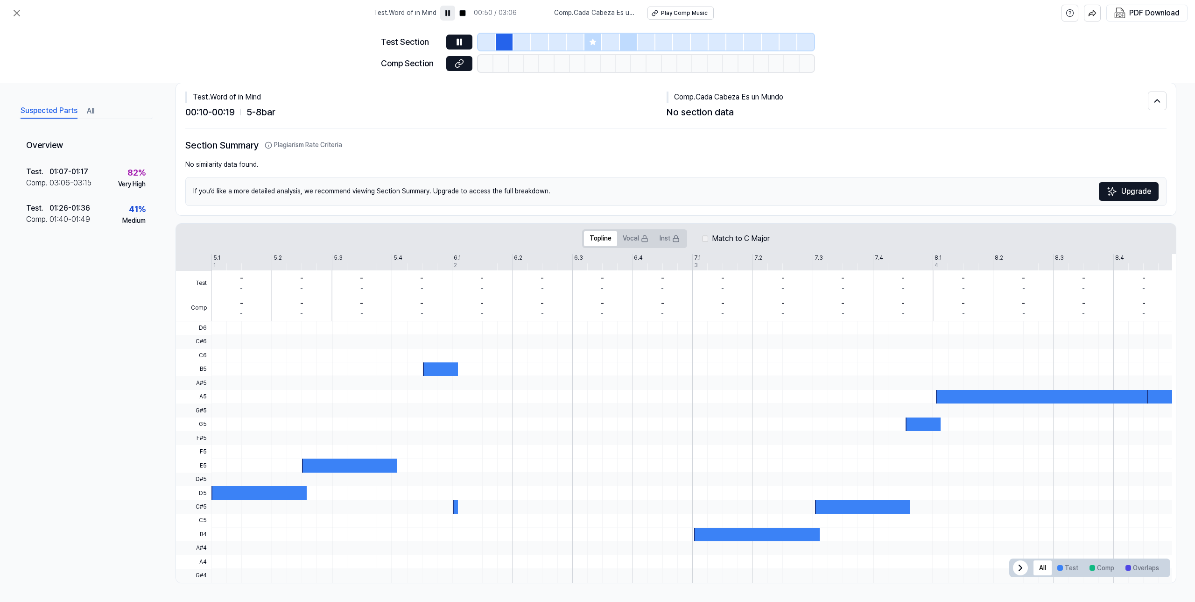
click at [487, 47] on div at bounding box center [487, 42] width 18 height 17
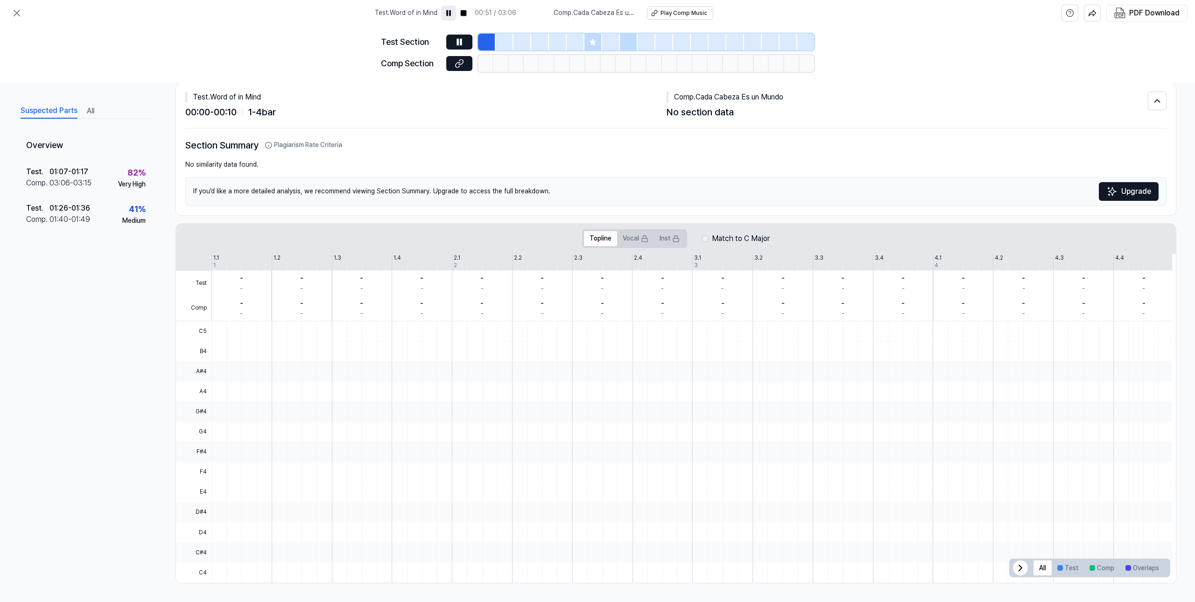
click at [596, 48] on div at bounding box center [594, 42] width 18 height 17
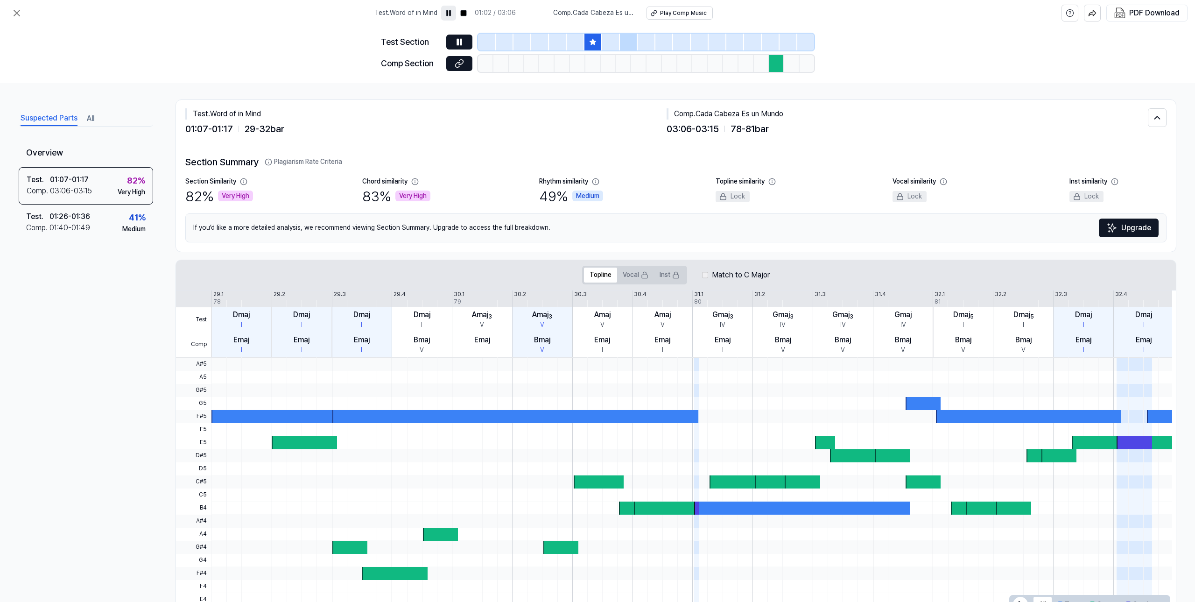
scroll to position [0, 0]
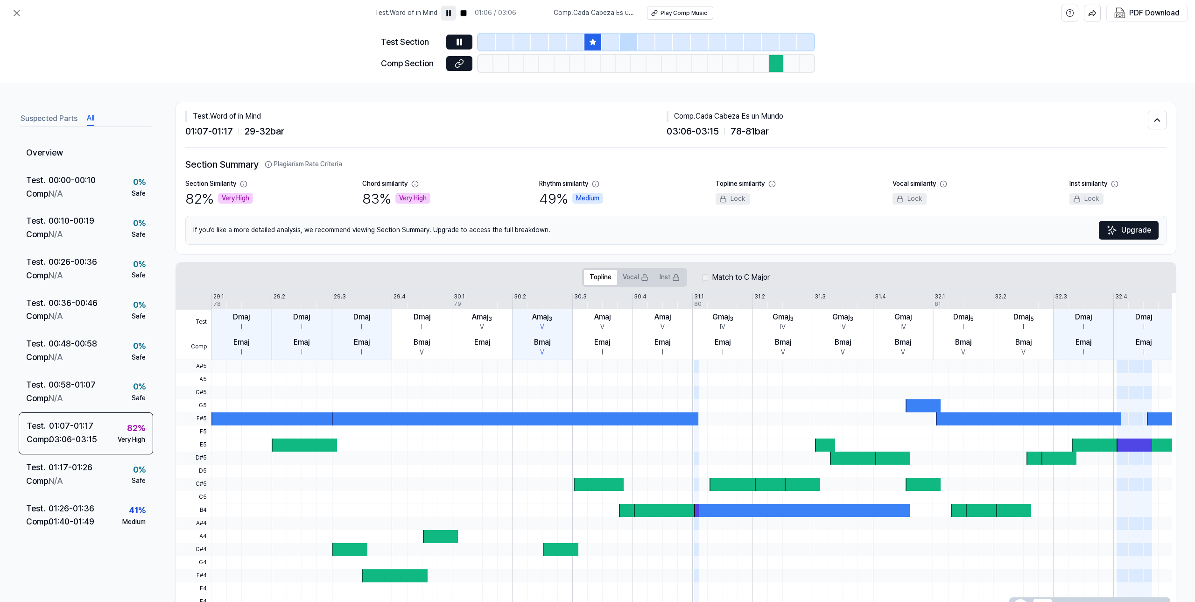
click at [89, 120] on button "All" at bounding box center [90, 118] width 7 height 15
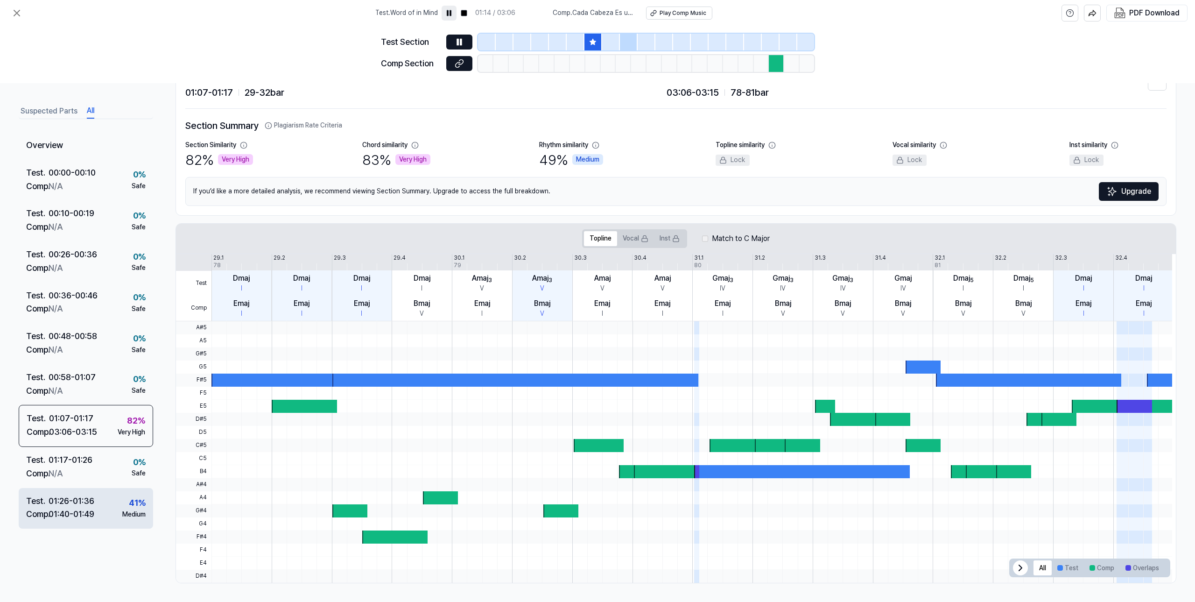
click at [116, 511] on div "Test . 01:26 - 01:36 Comp . 01:40 - 01:49 41 % Medium" at bounding box center [86, 508] width 134 height 41
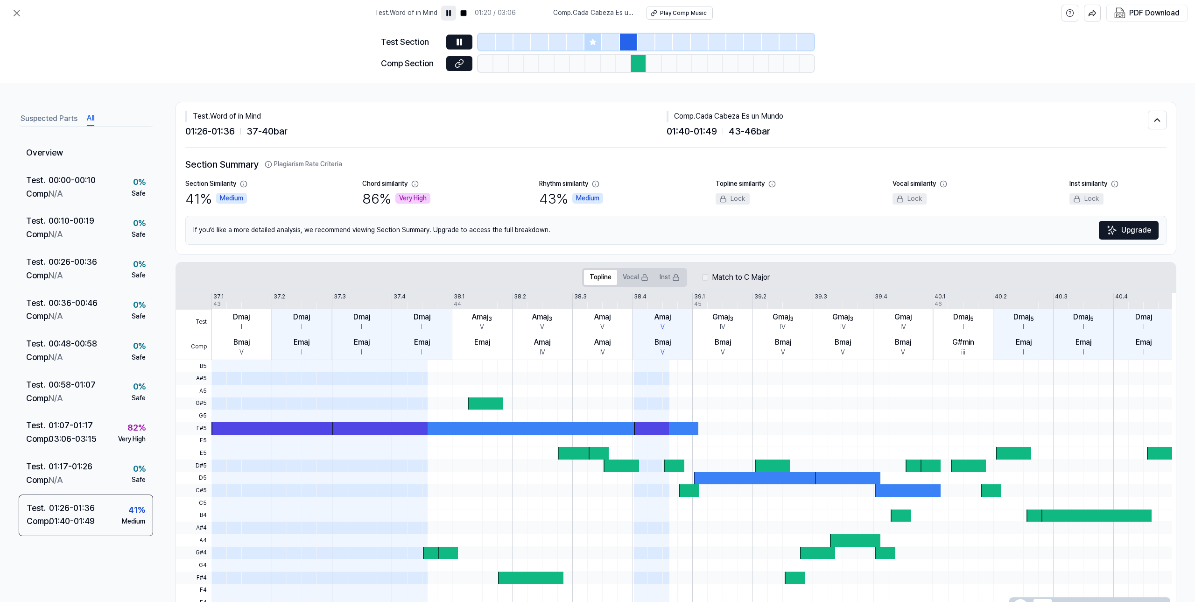
click at [494, 156] on div "Section Summary Plagiarism Rate Criteria Section Similarity 41 % Medium Chord s…" at bounding box center [676, 201] width 982 height 106
click at [585, 37] on div at bounding box center [594, 42] width 18 height 17
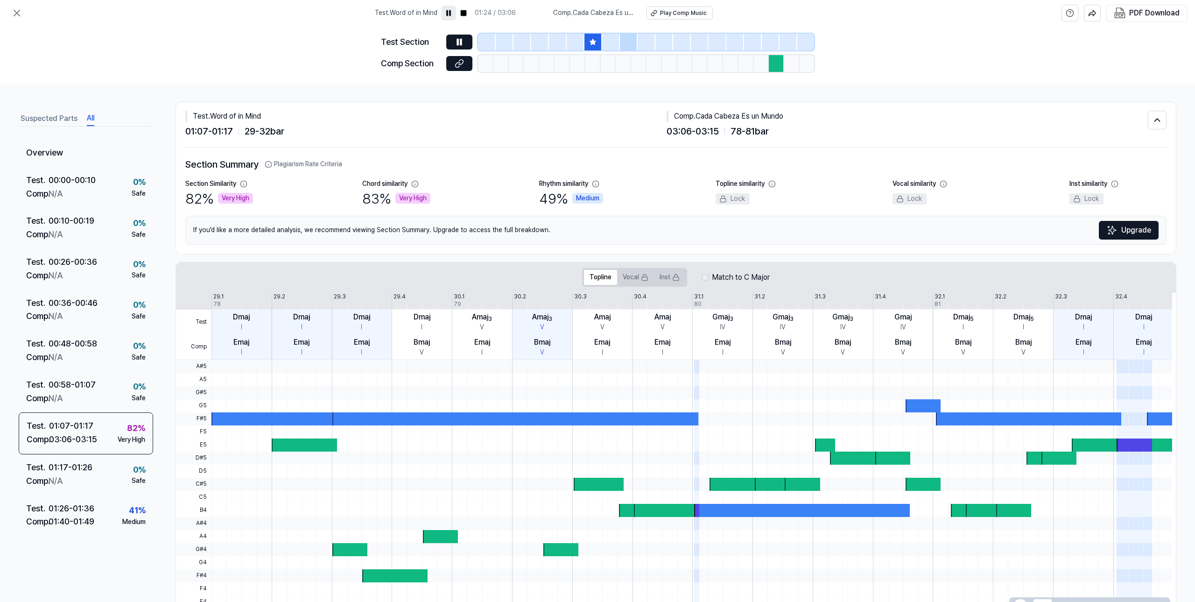
click at [589, 42] on div at bounding box center [594, 42] width 18 height 17
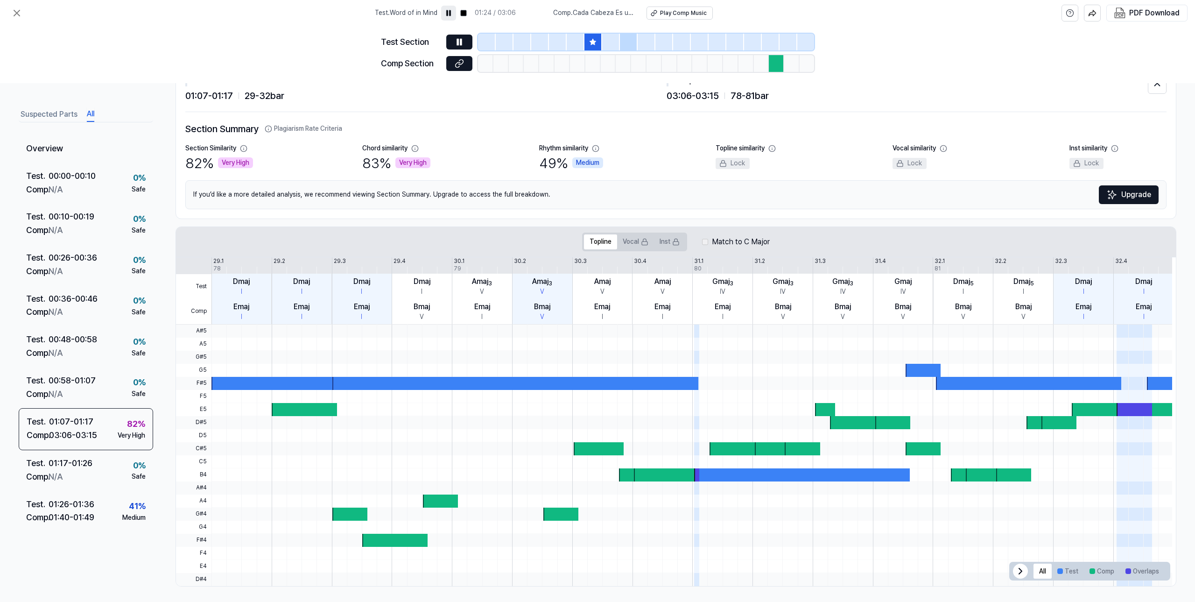
scroll to position [39, 0]
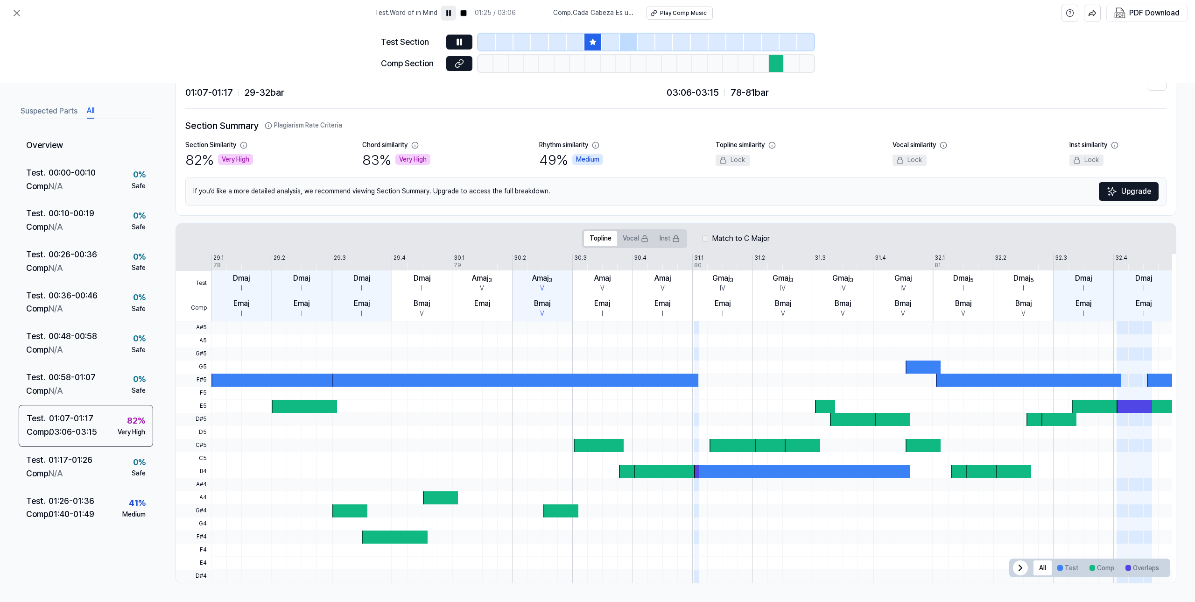
click at [272, 300] on div "Emaj I" at bounding box center [302, 308] width 60 height 25
click at [256, 302] on div "Emaj I" at bounding box center [242, 308] width 60 height 25
click at [221, 305] on div "Emaj I" at bounding box center [242, 308] width 60 height 25
click at [220, 345] on div at bounding box center [692, 340] width 961 height 13
click at [227, 258] on div "Test Comp 29.1 29.2 29.3 29.4 30.1 30.2 30.3 30.4 31.1 31.2 31.3 31.4 32.1 32.2…" at bounding box center [674, 287] width 996 height 67
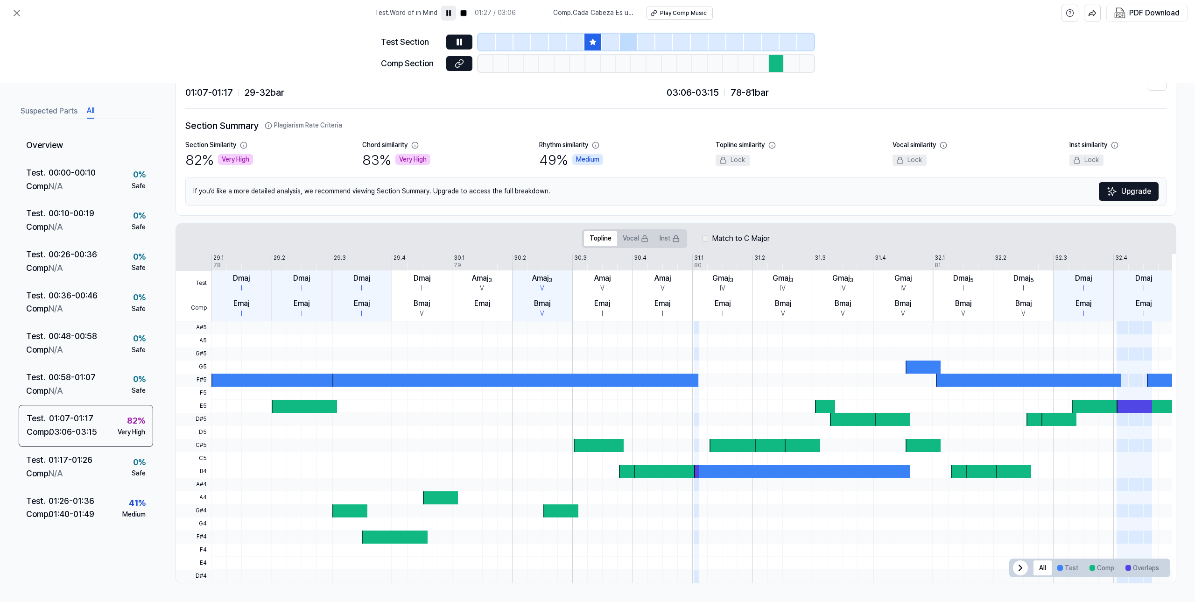
click at [219, 264] on div "78" at bounding box center [216, 265] width 7 height 8
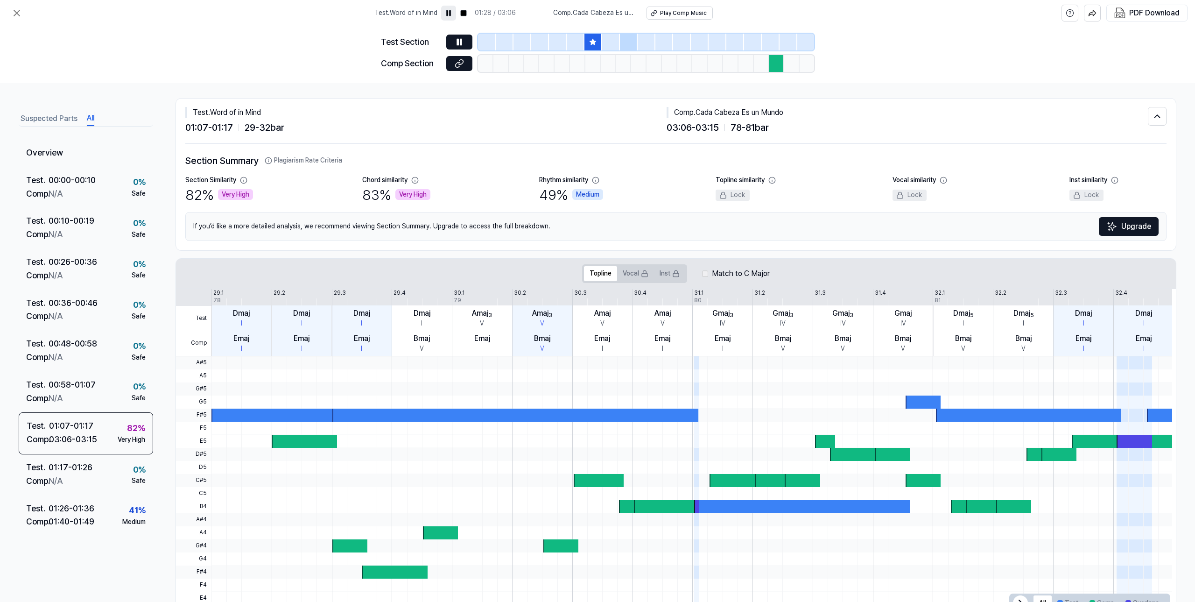
scroll to position [0, 0]
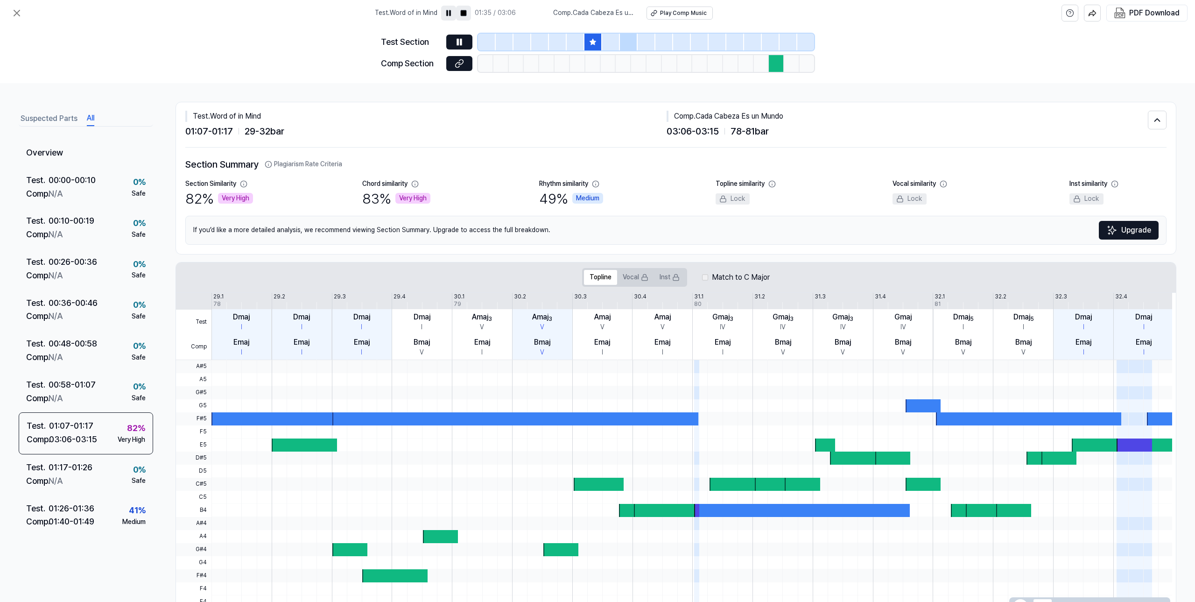
click at [466, 11] on rect at bounding box center [464, 13] width 6 height 6
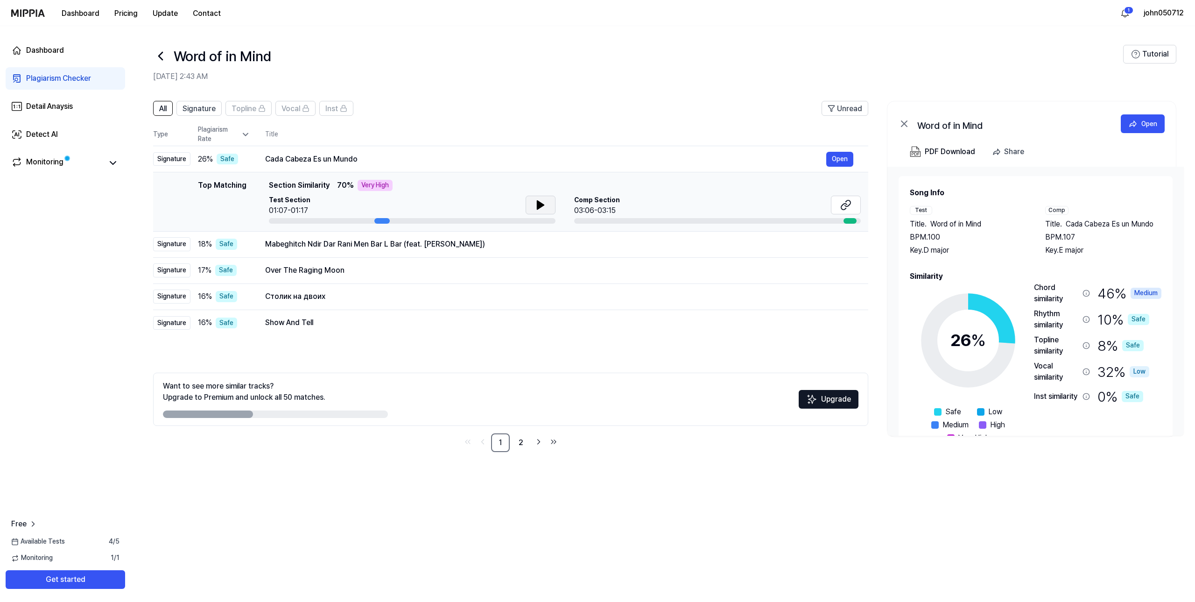
click at [546, 208] on button at bounding box center [541, 205] width 30 height 19
click at [539, 205] on icon at bounding box center [540, 205] width 7 height 8
click at [540, 204] on icon at bounding box center [540, 204] width 11 height 11
click at [1058, 221] on span "Title ." at bounding box center [1054, 224] width 17 height 11
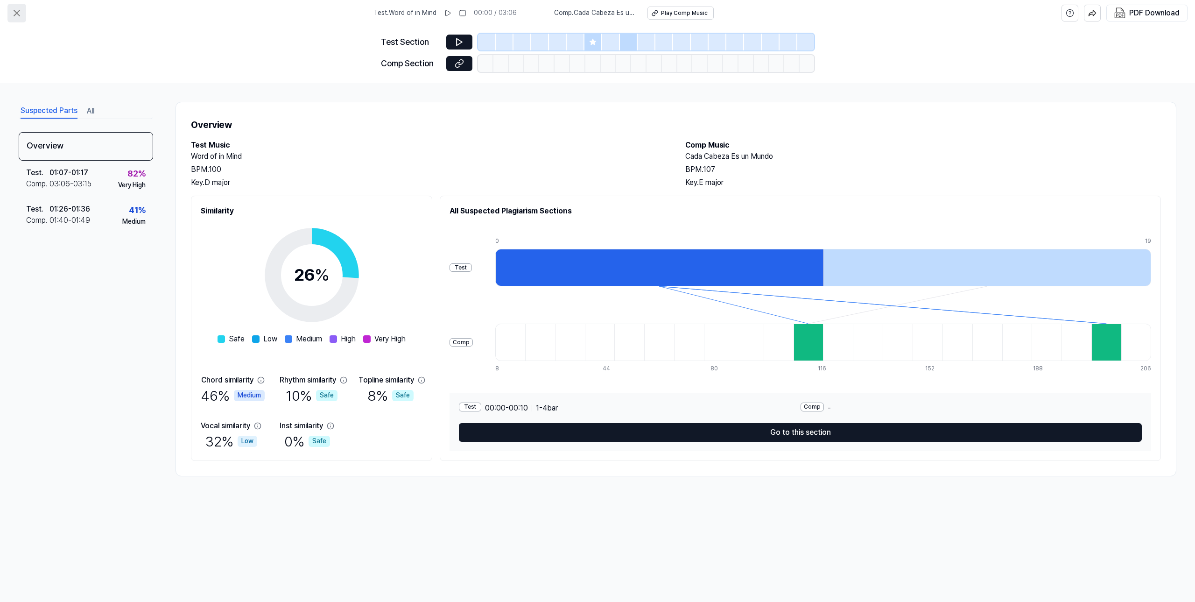
click at [15, 8] on icon at bounding box center [16, 12] width 11 height 11
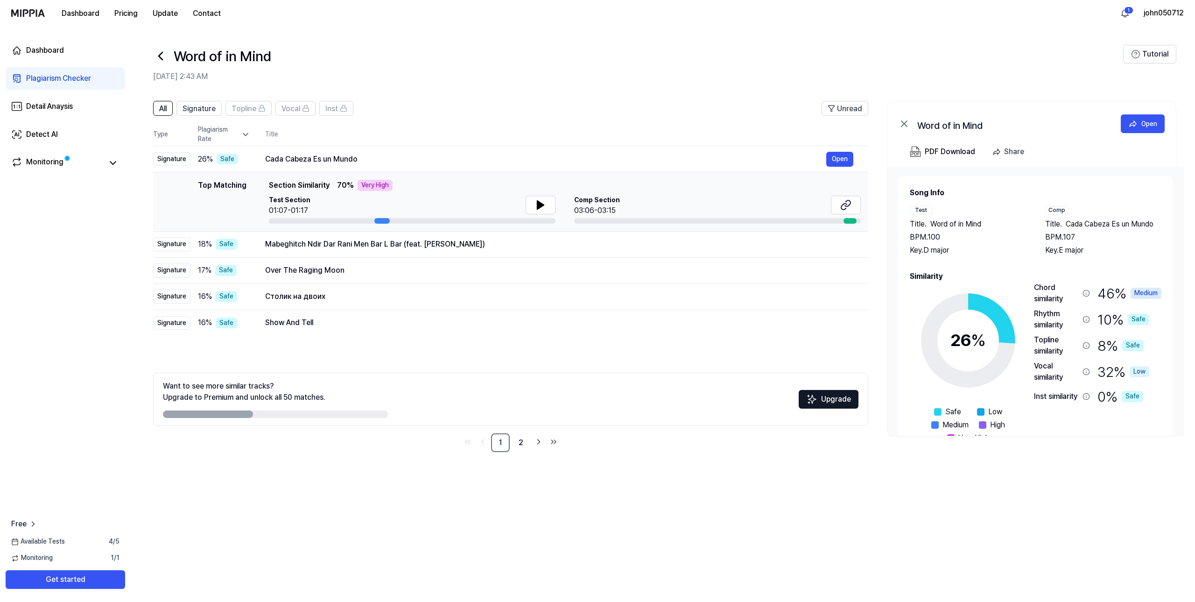
click at [166, 60] on icon at bounding box center [160, 56] width 15 height 15
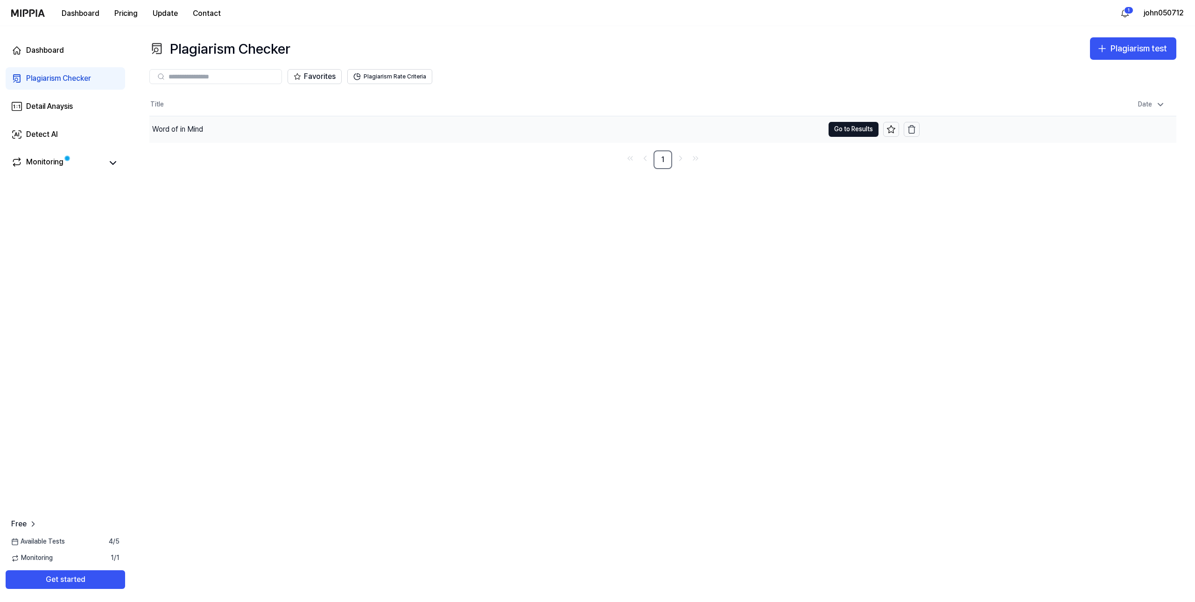
click at [215, 127] on div "Word of in Mind" at bounding box center [486, 129] width 675 height 26
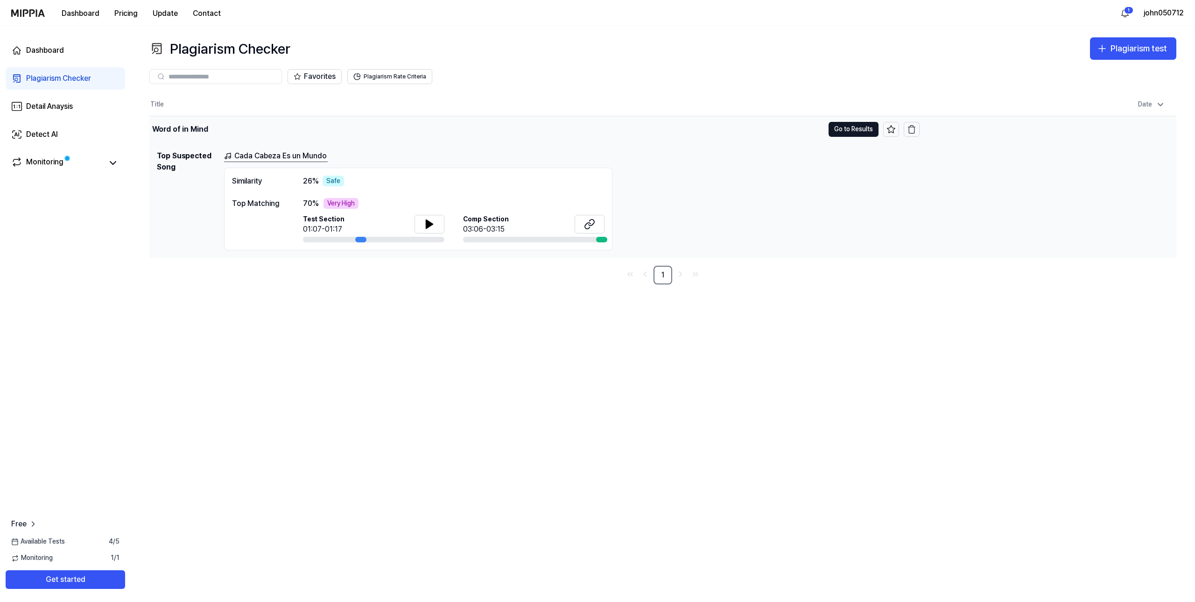
click at [801, 129] on div "Word of in Mind" at bounding box center [486, 129] width 675 height 26
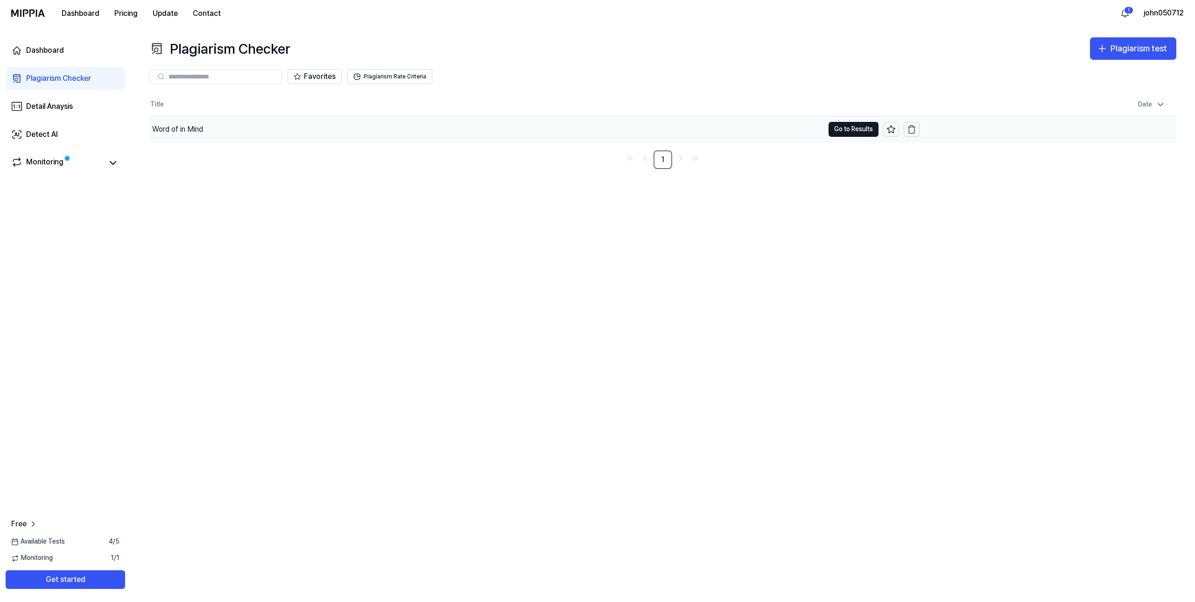
click at [721, 138] on div "Word of in Mind" at bounding box center [486, 129] width 675 height 26
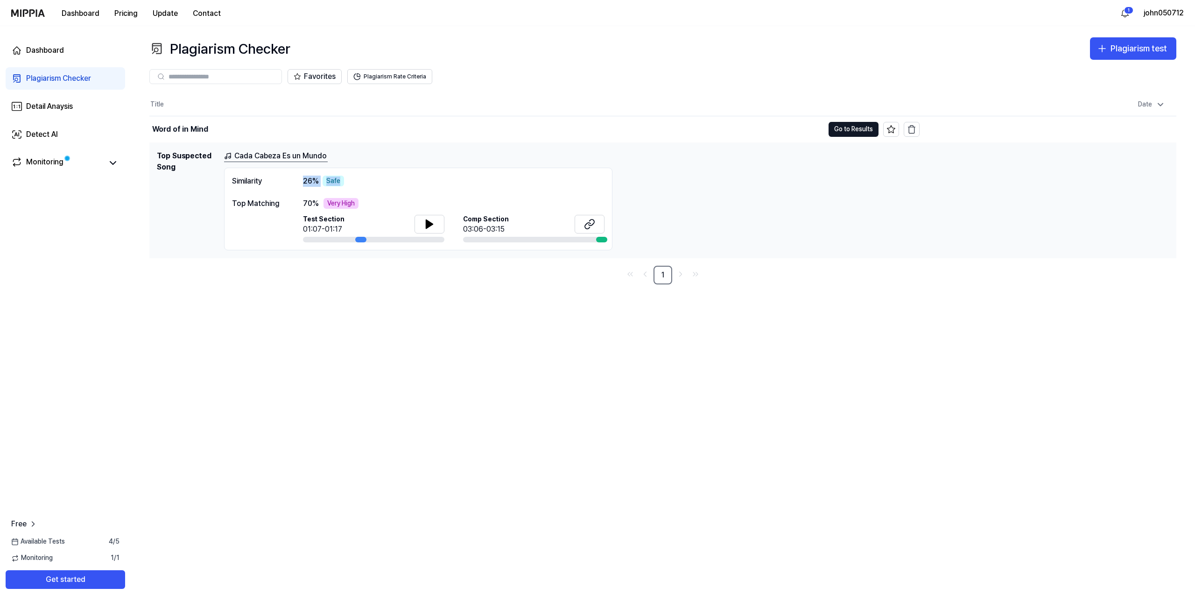
drag, startPoint x: 304, startPoint y: 181, endPoint x: 348, endPoint y: 181, distance: 44.4
click at [348, 181] on div "Similarity 26 % Safe" at bounding box center [418, 181] width 373 height 11
click at [311, 275] on nav "1" at bounding box center [662, 275] width 1027 height 19
drag, startPoint x: 234, startPoint y: 203, endPoint x: 370, endPoint y: 200, distance: 136.4
click at [370, 200] on div "Top Matching 70 % Very High Test Section 01:07-01:17 Comp Section 03:06-03:15" at bounding box center [418, 220] width 373 height 45
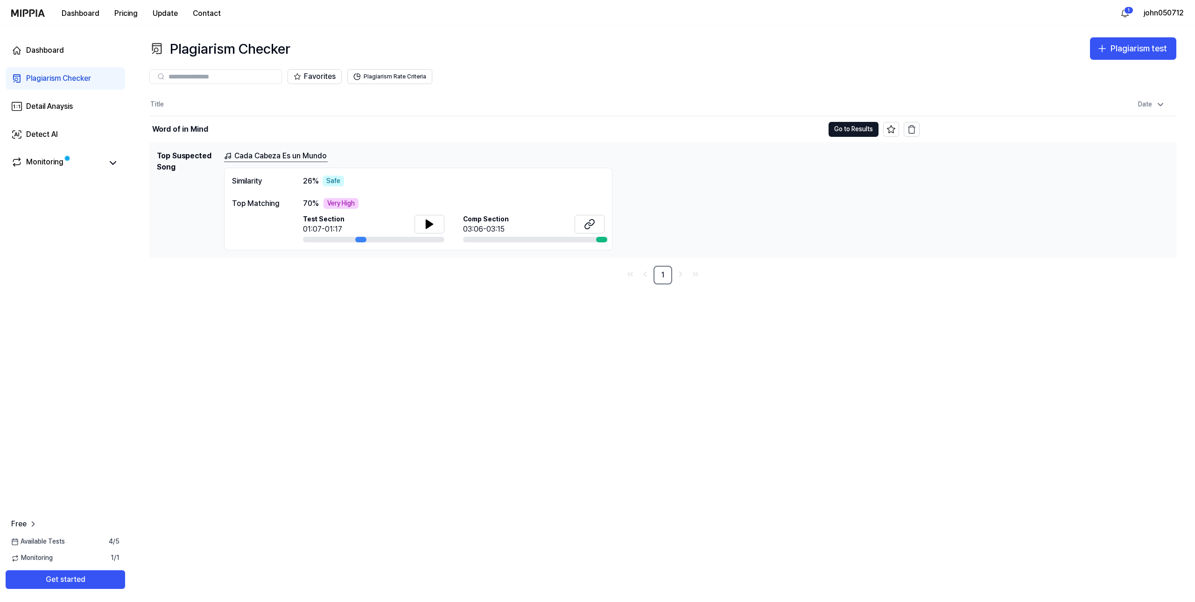
click at [293, 283] on nav "1" at bounding box center [662, 275] width 1027 height 19
click at [263, 312] on div "Plagiarism Checker Plagiarism test Plagiarism Checker Detail Analysis Detect AI…" at bounding box center [663, 314] width 1065 height 576
click at [301, 159] on link "Cada Cabeza Es un Mundo" at bounding box center [276, 156] width 104 height 12
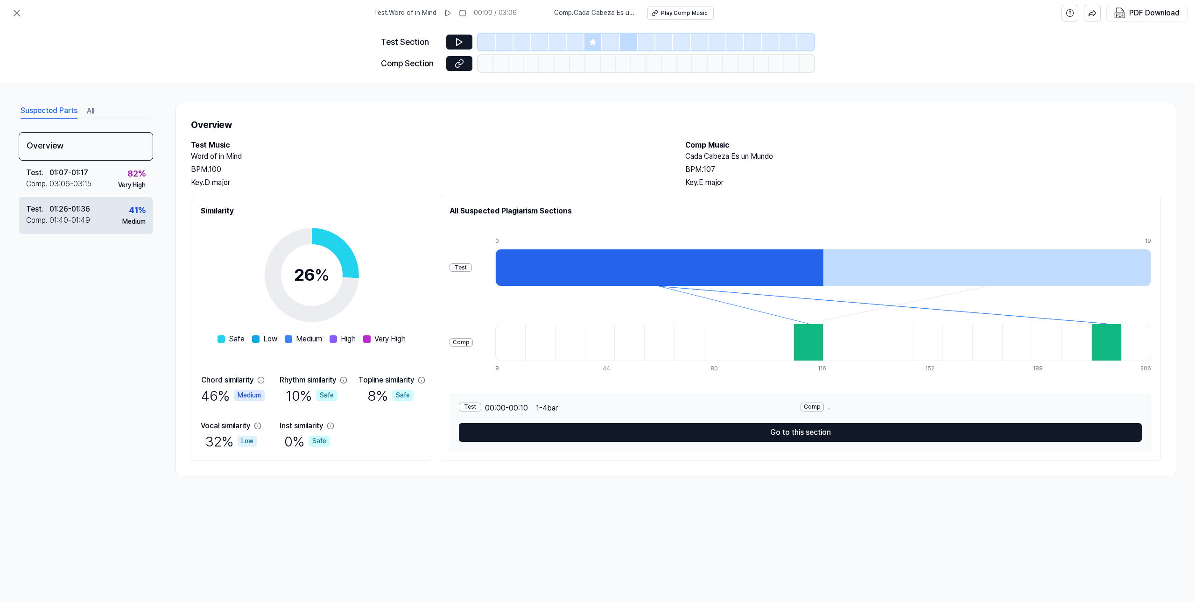
click at [116, 219] on div "Test . 01:26 - 01:36 Comp . 01:40 - 01:49 41 % Medium" at bounding box center [86, 215] width 134 height 36
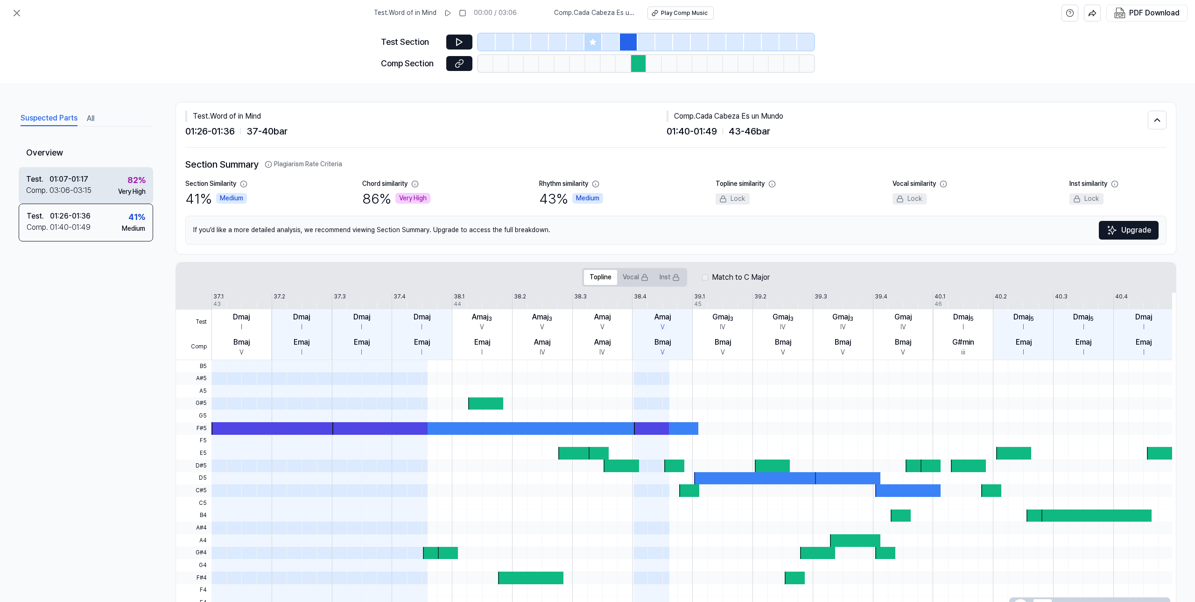
click at [120, 186] on div "82 % Very High" at bounding box center [132, 185] width 28 height 22
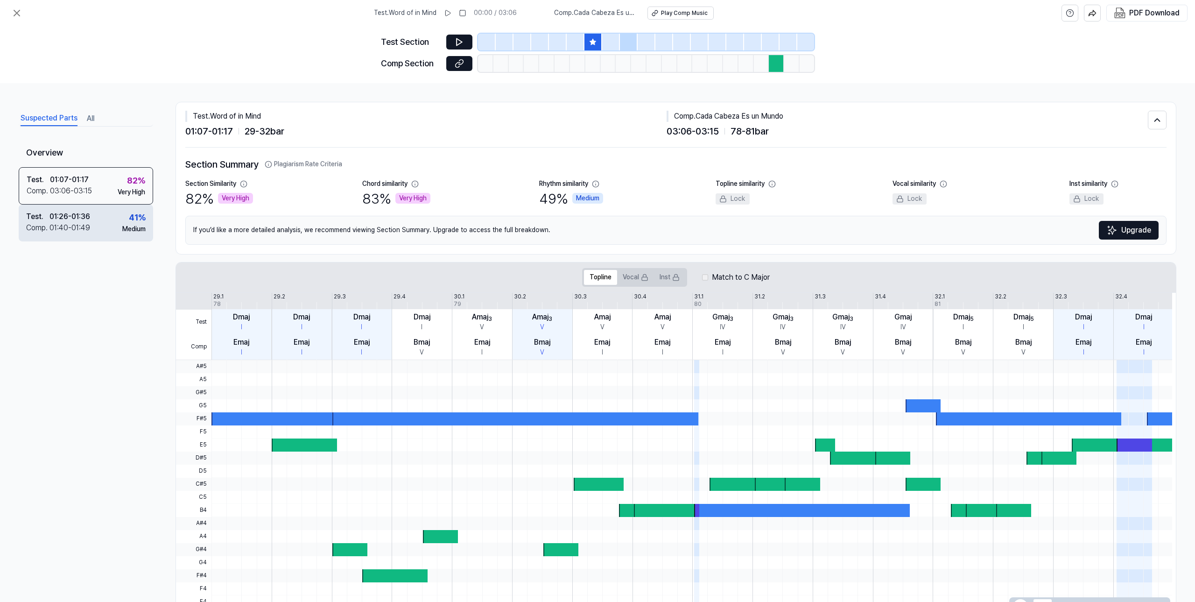
click at [114, 224] on div "Test . 01:26 - 01:36 Comp . 01:40 - 01:49 41 % Medium" at bounding box center [86, 223] width 134 height 36
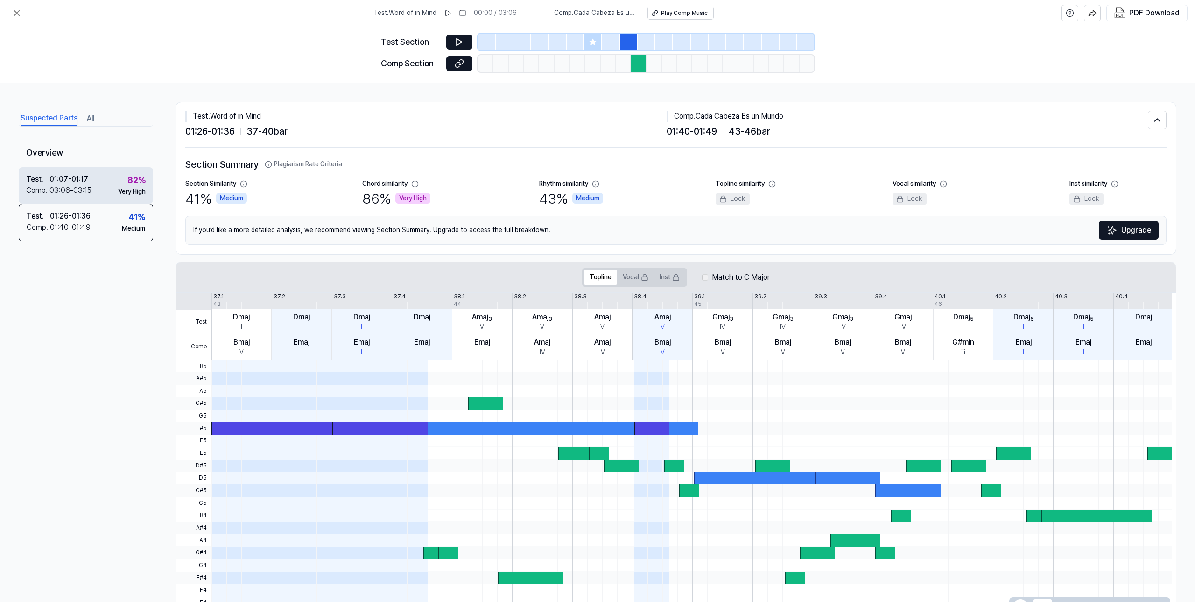
click at [118, 187] on div "Very High" at bounding box center [132, 191] width 28 height 9
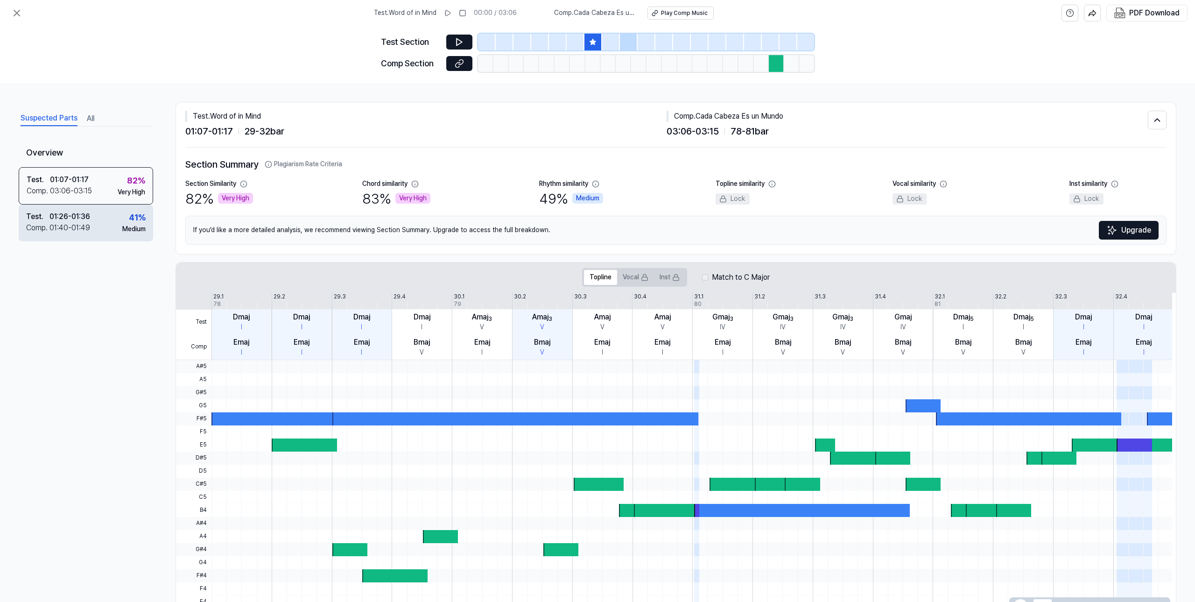
click at [107, 225] on div "Test . 01:26 - 01:36 Comp . 01:40 - 01:49 41 % Medium" at bounding box center [86, 223] width 134 height 36
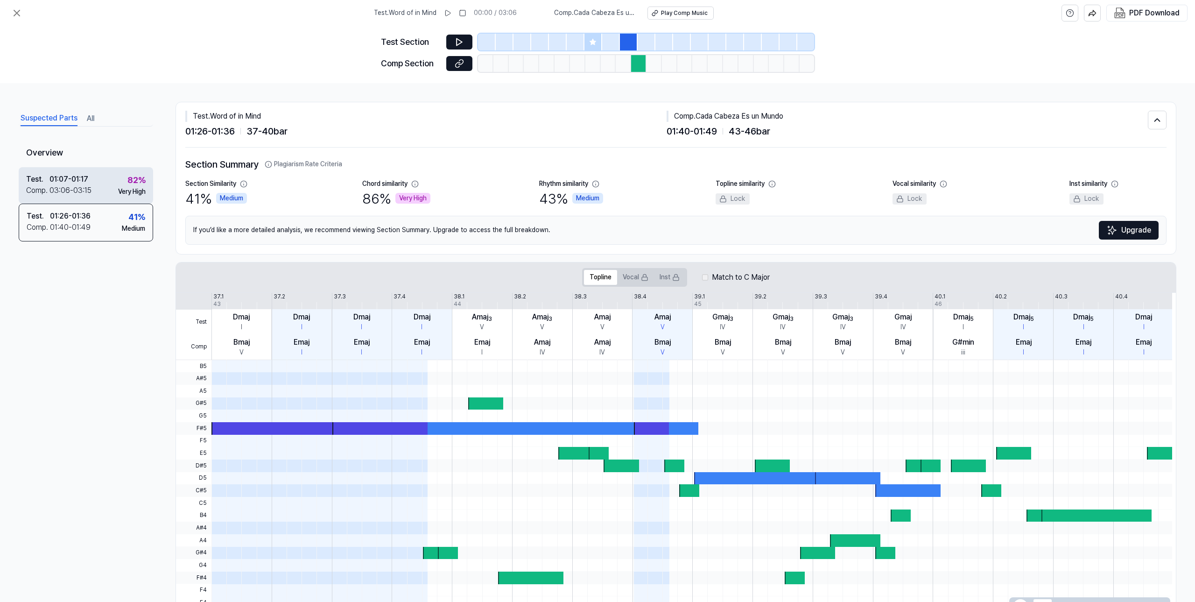
click at [111, 194] on div "Test . 01:07 - 01:17 Comp . 03:06 - 03:15 82 % Very High" at bounding box center [86, 185] width 134 height 36
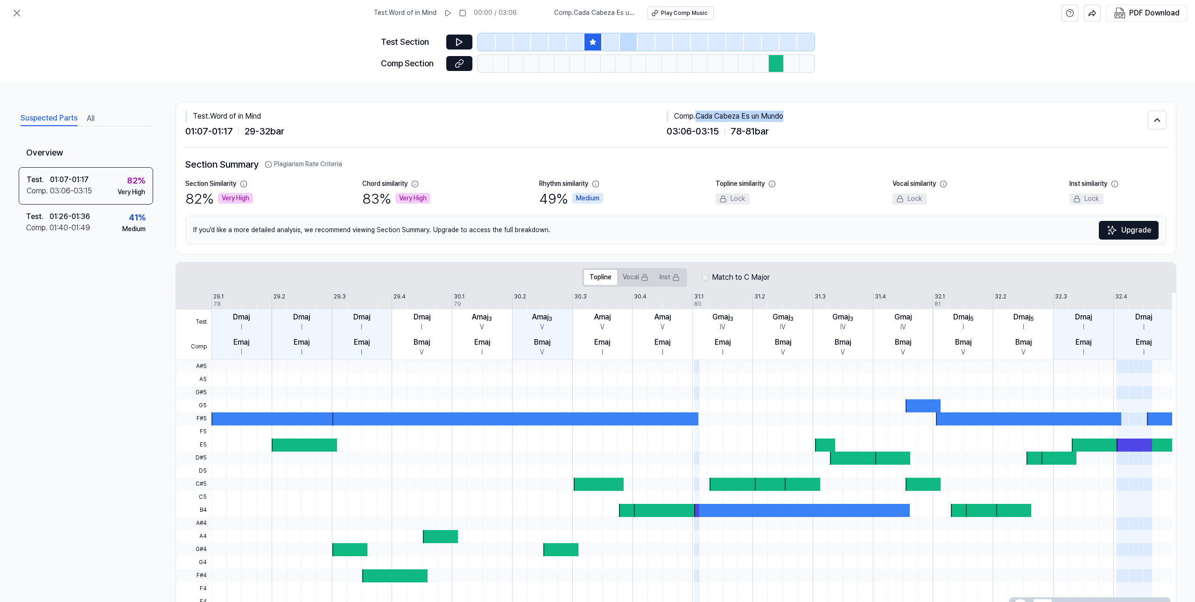
drag, startPoint x: 768, startPoint y: 113, endPoint x: 697, endPoint y: 118, distance: 70.7
click at [697, 118] on div "Comp . Cada Cabeza Es un Mundo" at bounding box center [907, 116] width 481 height 11
copy div "Cada Cabeza Es un Mundo"
click at [594, 38] on div at bounding box center [594, 42] width 18 height 17
click at [463, 66] on icon at bounding box center [459, 63] width 9 height 9
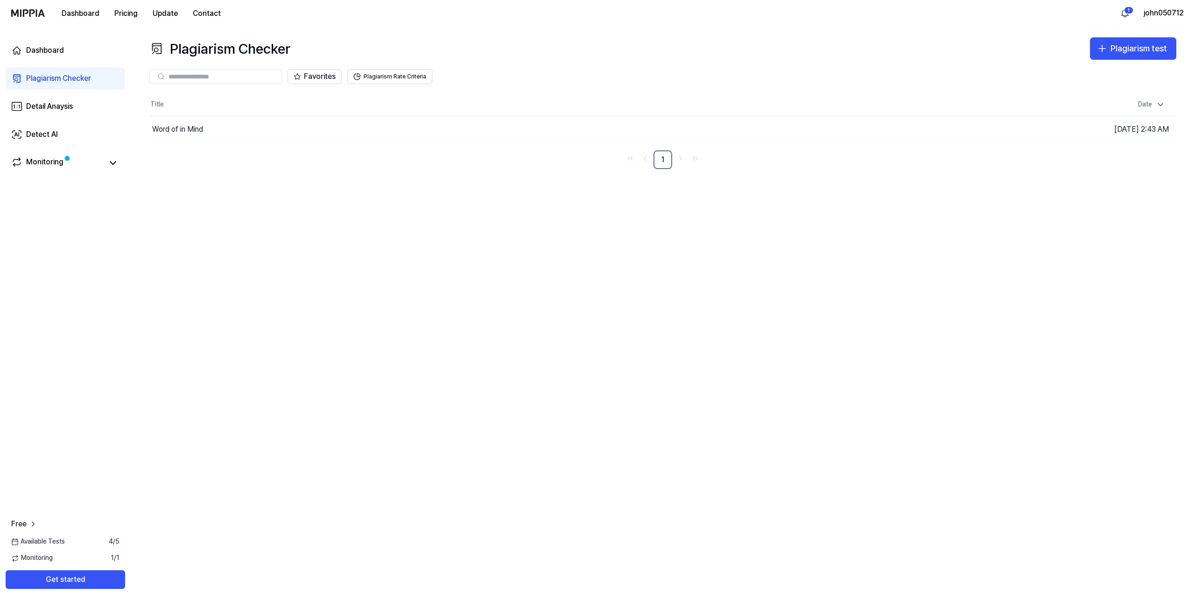
click at [32, 7] on div "Dashboard Pricing Update Contact" at bounding box center [119, 13] width 217 height 26
click at [28, 11] on img at bounding box center [28, 12] width 34 height 7
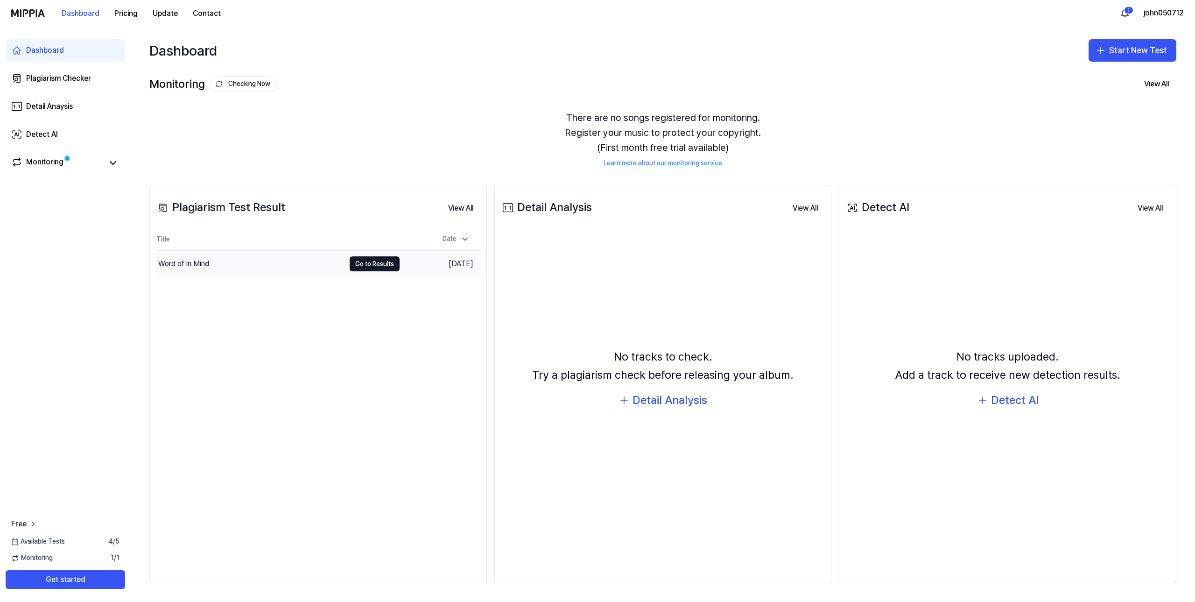
click at [350, 272] on td "Word of in Mind Go to Results" at bounding box center [277, 264] width 244 height 26
click at [367, 266] on button "Go to Results" at bounding box center [375, 263] width 50 height 15
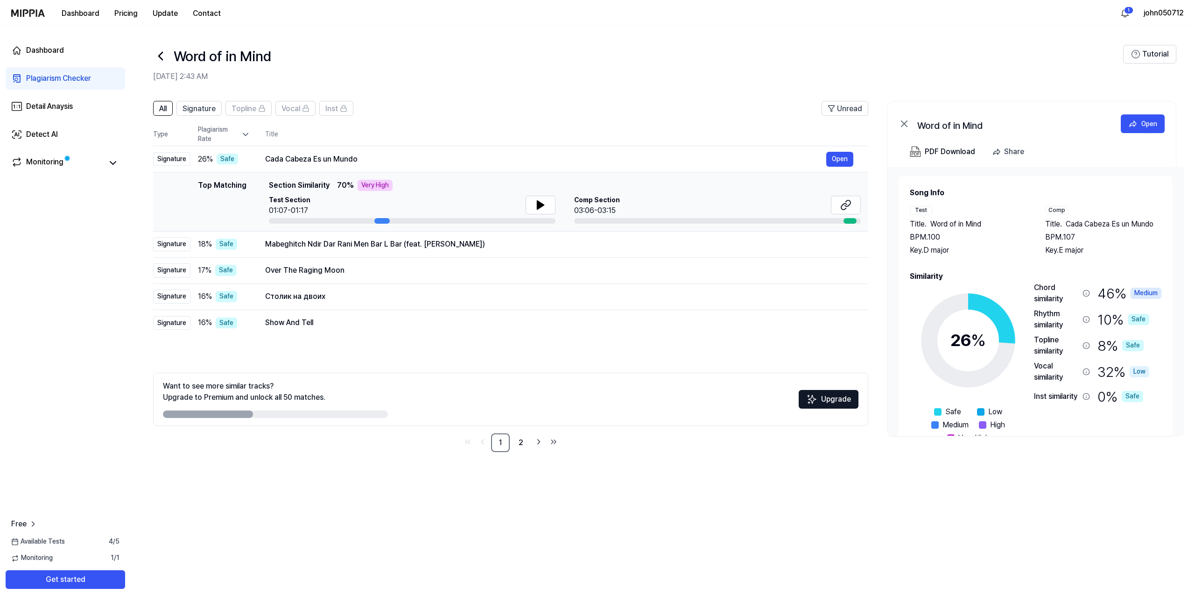
click at [241, 196] on div "Top Matching" at bounding box center [222, 202] width 49 height 44
click at [218, 188] on div "Top Matching" at bounding box center [222, 202] width 49 height 44
click at [851, 240] on button "Open" at bounding box center [840, 244] width 27 height 15
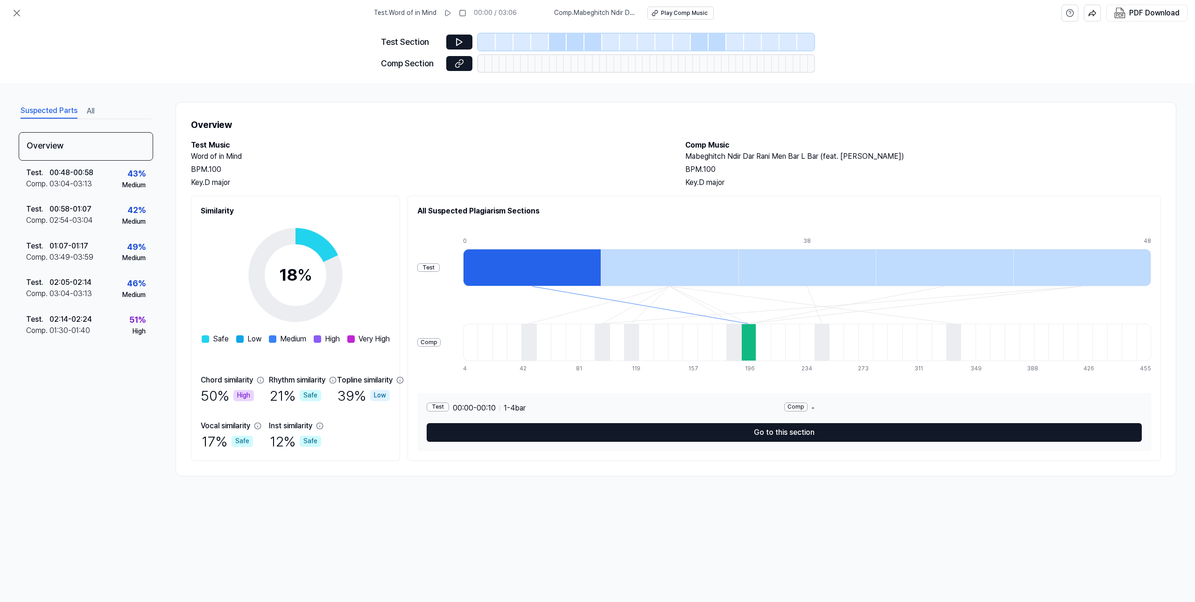
click at [563, 45] on div at bounding box center [558, 42] width 18 height 17
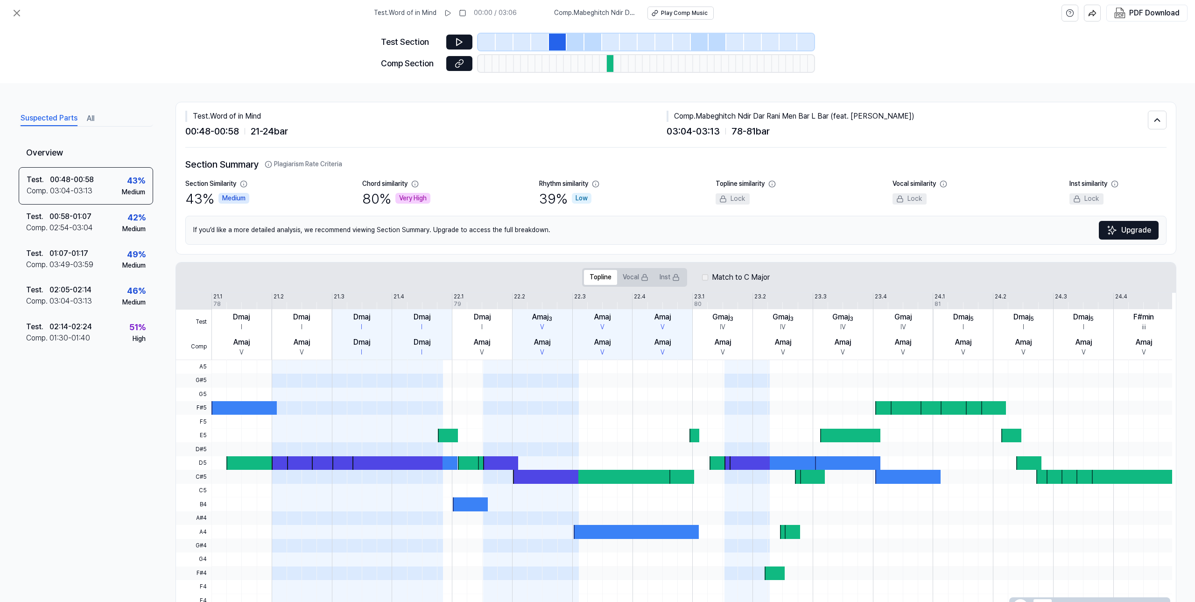
click at [582, 42] on div at bounding box center [576, 42] width 18 height 17
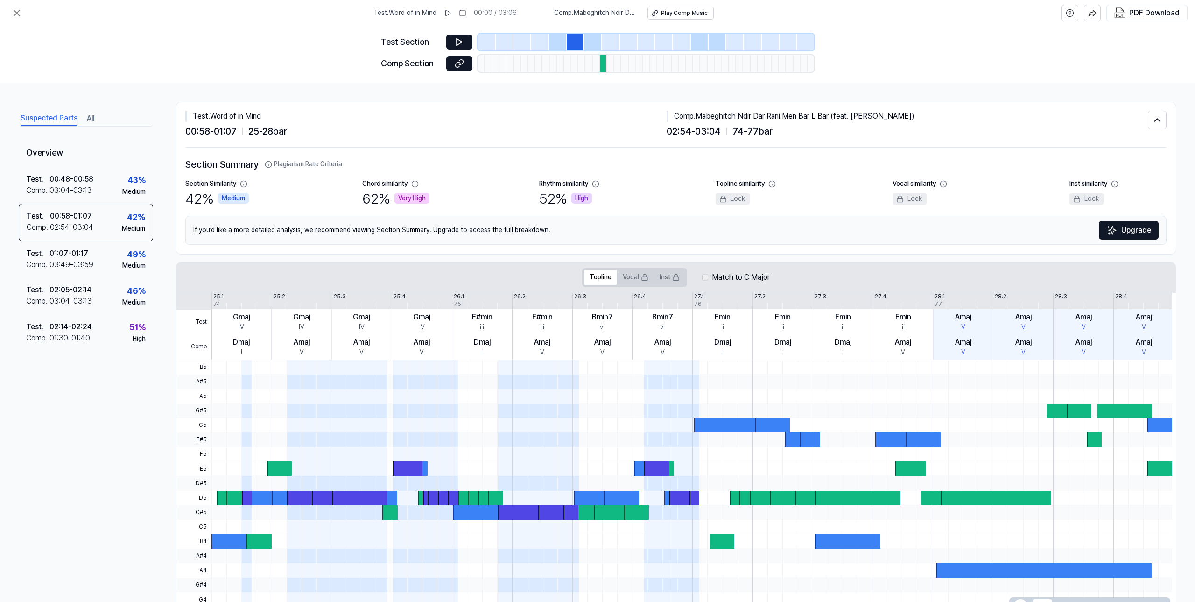
click at [595, 42] on div at bounding box center [594, 42] width 18 height 17
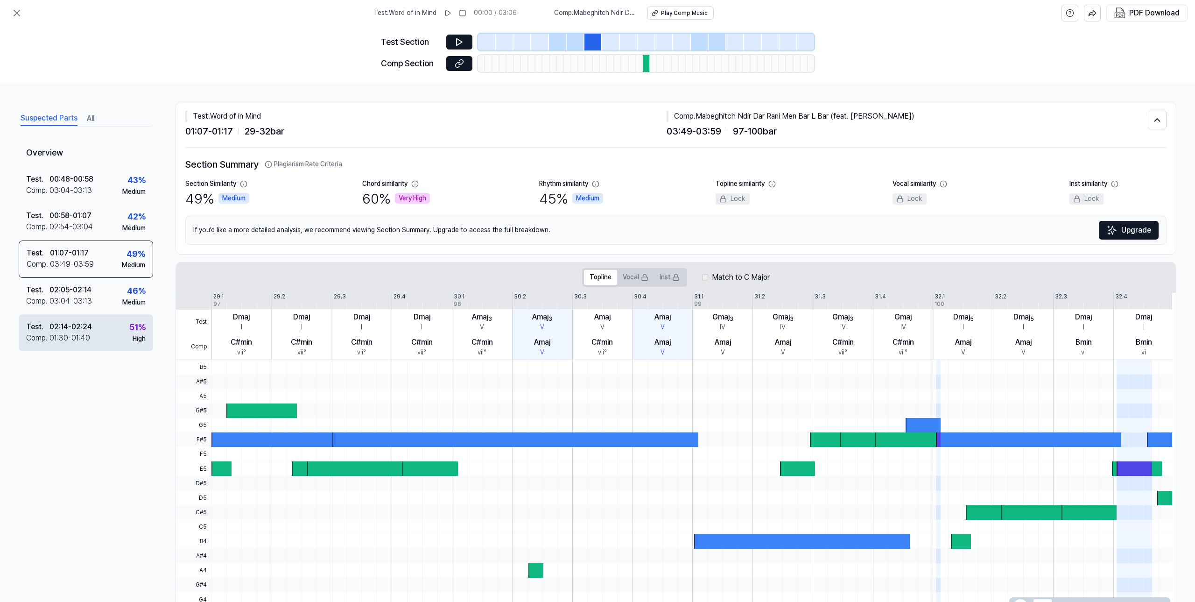
click at [127, 333] on div "Test . 02:14 - 02:24 Comp . 01:30 - 01:40 51 % High" at bounding box center [86, 332] width 134 height 36
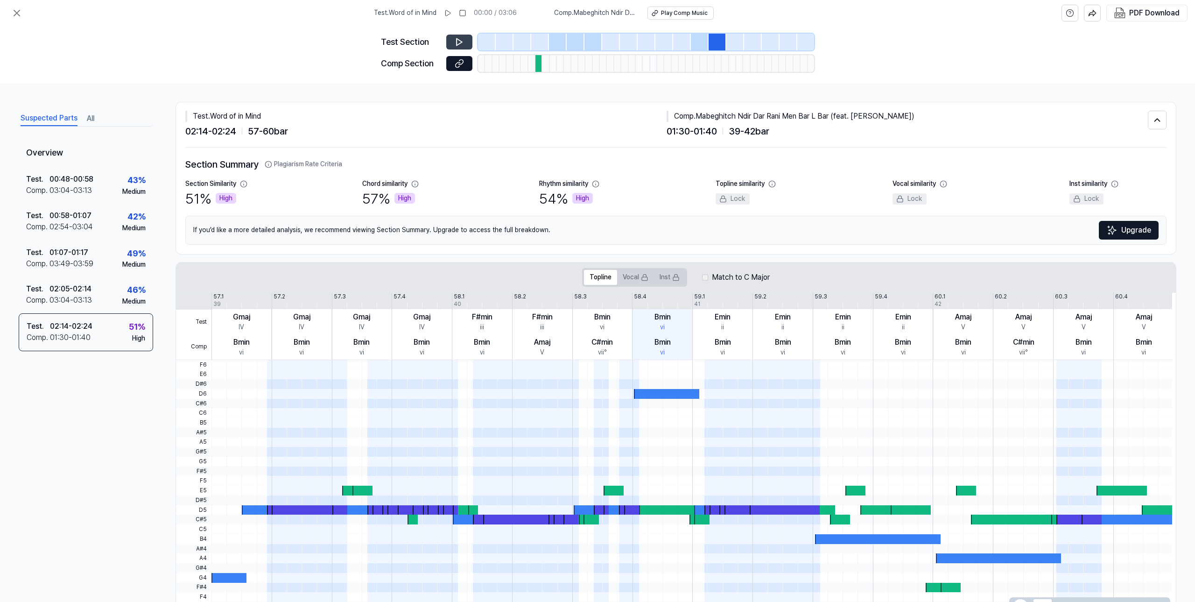
click at [451, 41] on button at bounding box center [459, 42] width 26 height 15
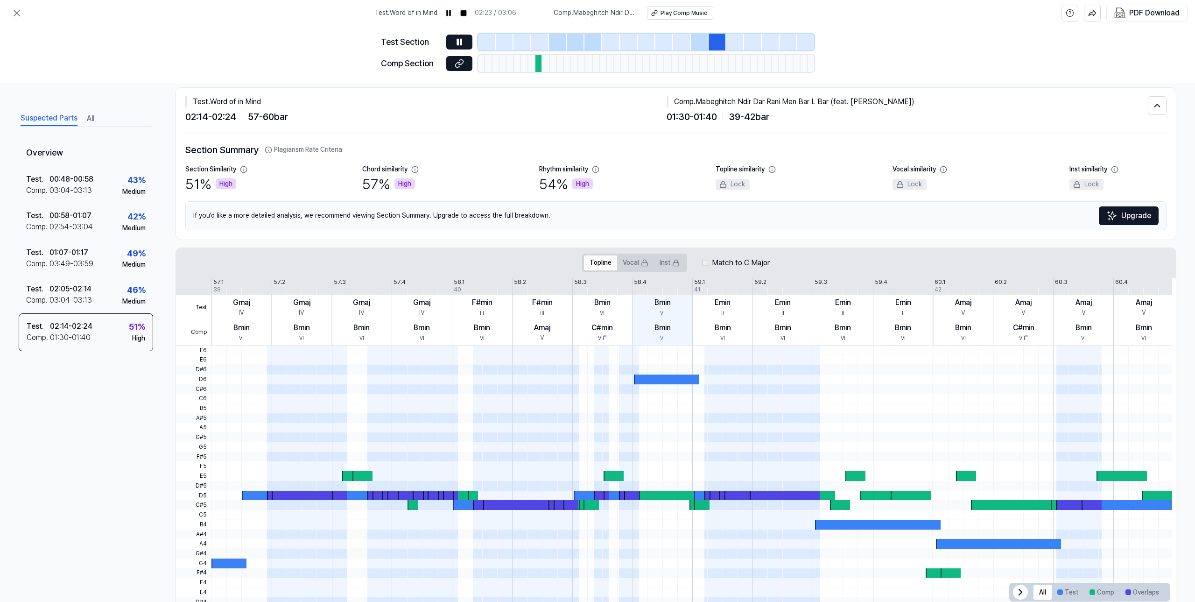
scroll to position [39, 0]
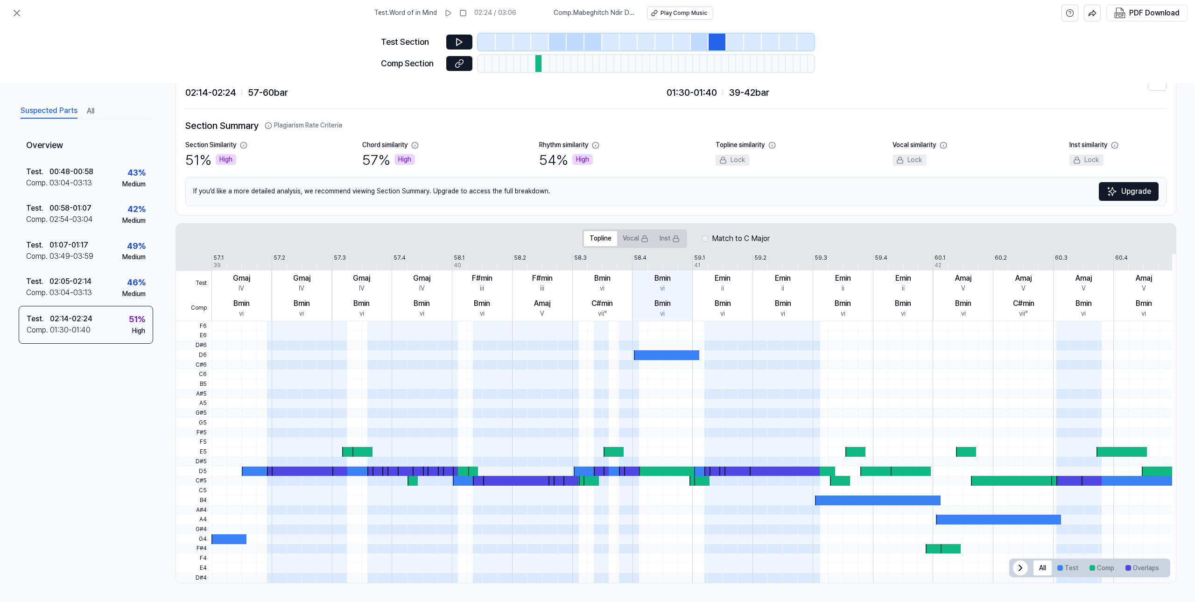
click at [251, 475] on div at bounding box center [259, 471] width 35 height 10
click at [254, 472] on div at bounding box center [259, 471] width 35 height 10
click at [446, 35] on button at bounding box center [459, 42] width 26 height 15
click at [237, 540] on div at bounding box center [229, 539] width 35 height 10
click at [651, 356] on div at bounding box center [666, 355] width 65 height 10
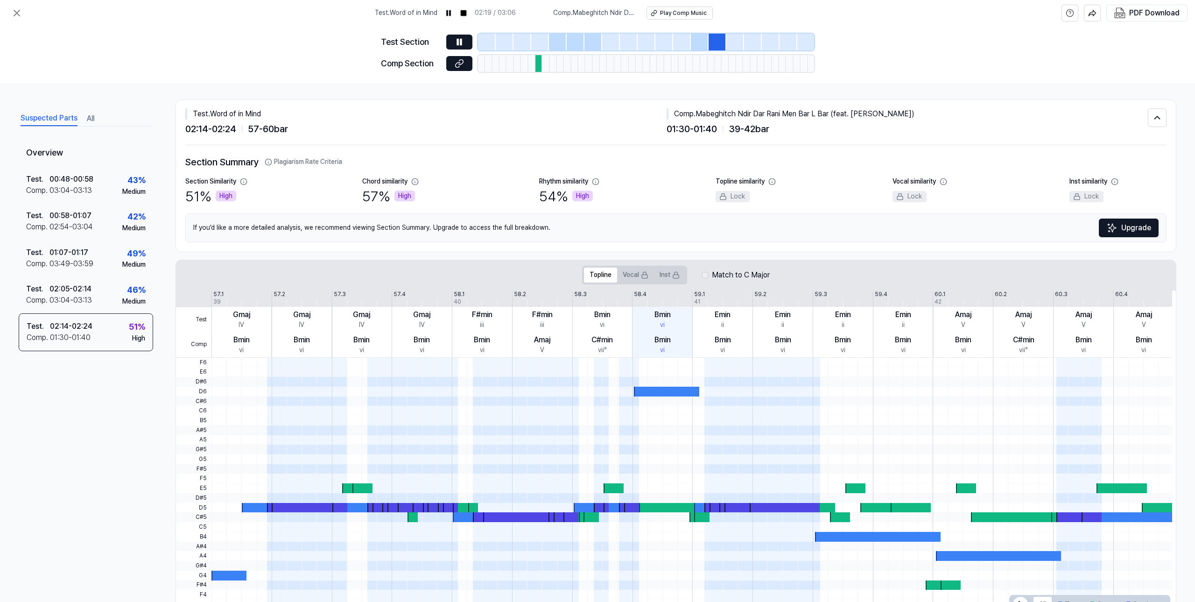
scroll to position [0, 0]
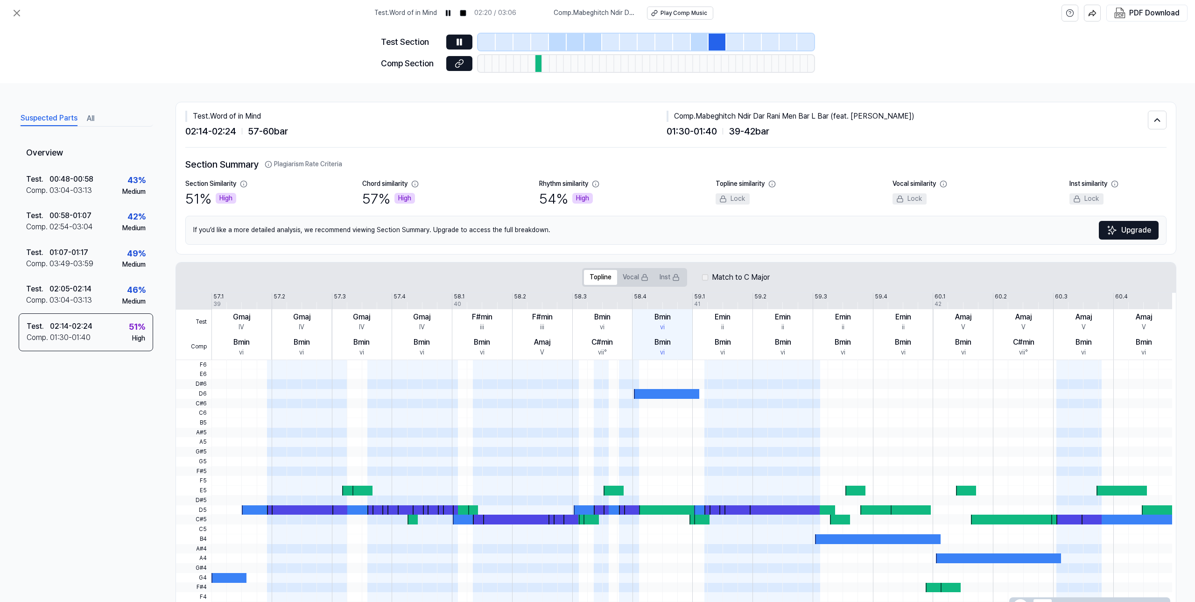
click at [663, 325] on div "vi" at bounding box center [662, 327] width 5 height 9
drag, startPoint x: 664, startPoint y: 317, endPoint x: 643, endPoint y: 315, distance: 20.6
click at [643, 315] on div "Bmin vi" at bounding box center [663, 321] width 60 height 25
drag, startPoint x: 665, startPoint y: 316, endPoint x: 657, endPoint y: 316, distance: 8.9
click at [653, 317] on div "Bmin vi" at bounding box center [663, 321] width 60 height 25
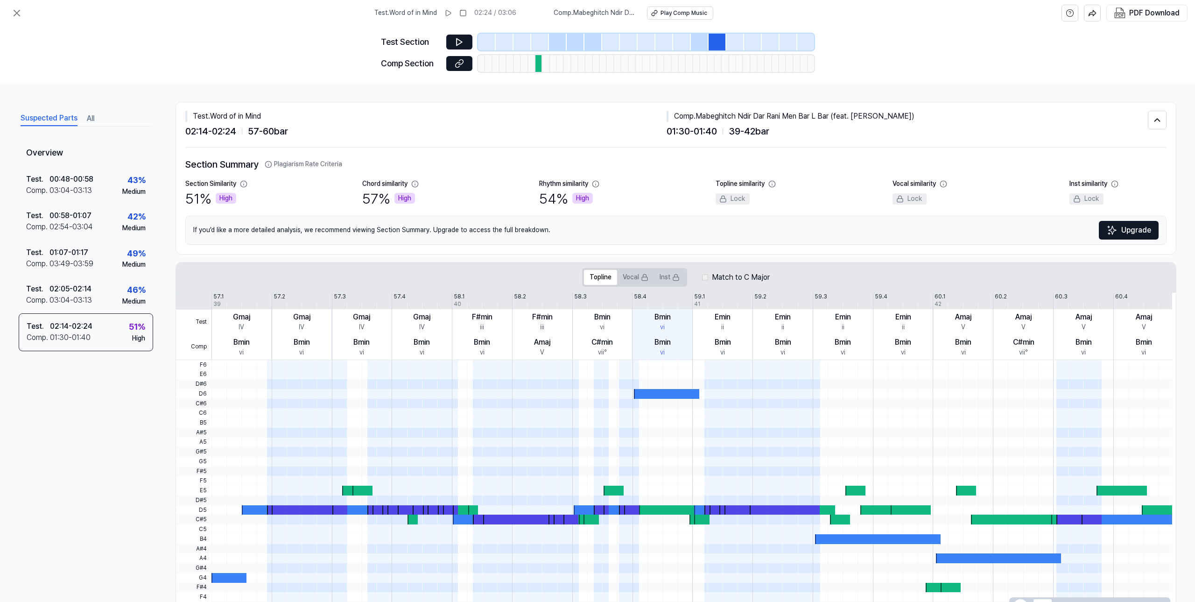
click at [664, 311] on div "Bmin vi" at bounding box center [663, 321] width 60 height 25
